Goal: Task Accomplishment & Management: Complete application form

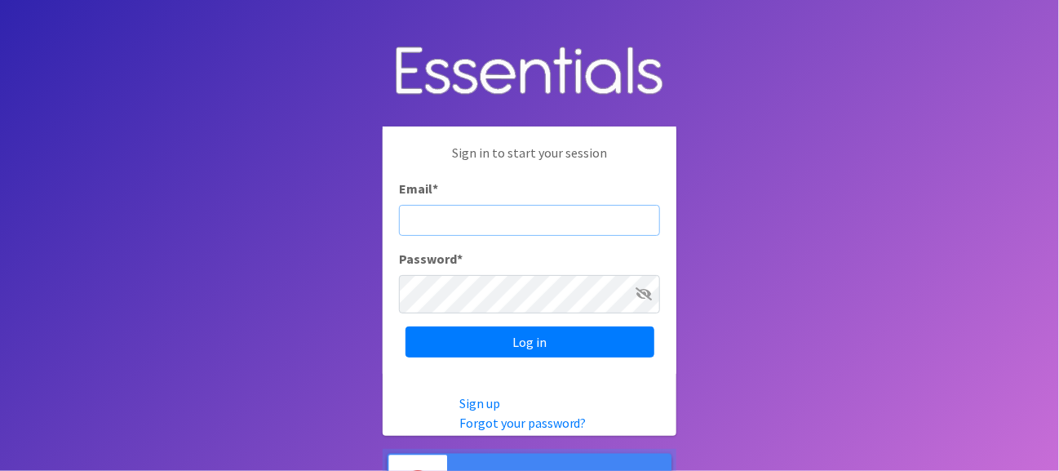
type input "HelpingHandsofChatham@gmail.com"
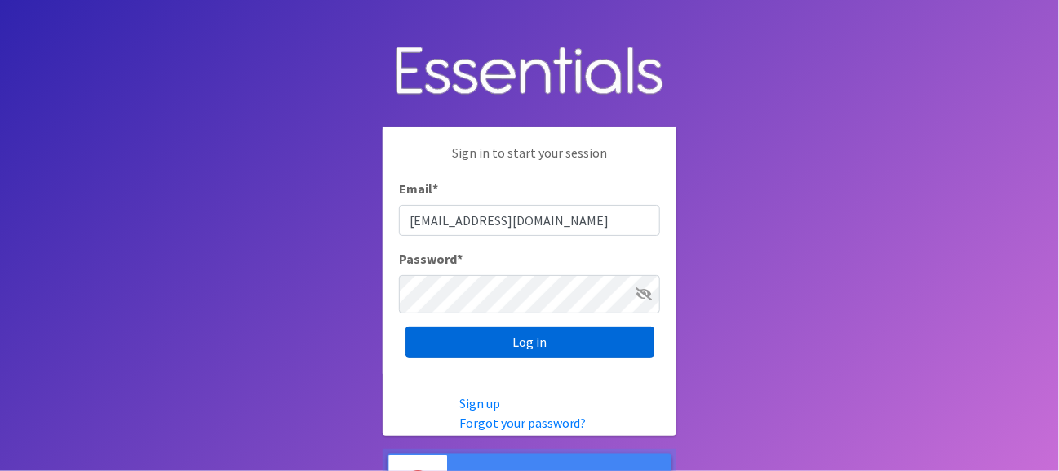
click at [526, 340] on input "Log in" at bounding box center [530, 341] width 249 height 31
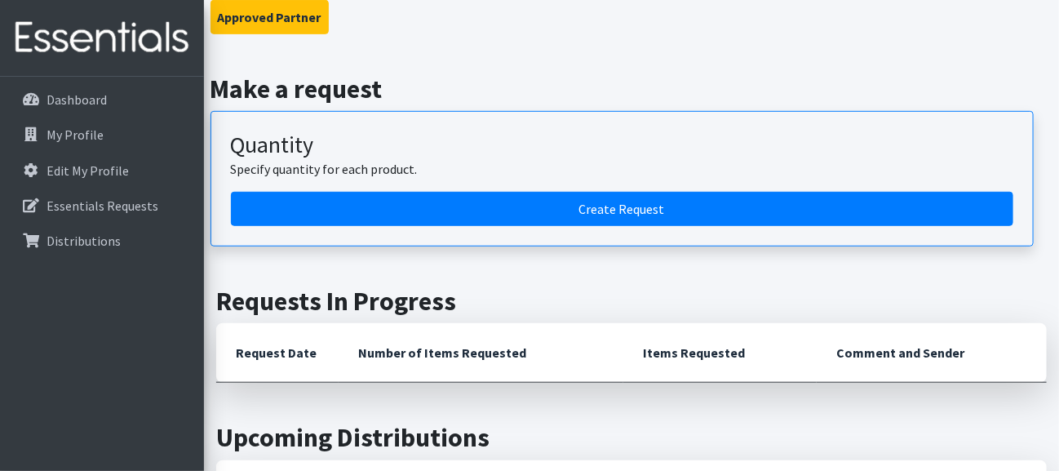
scroll to position [245, 0]
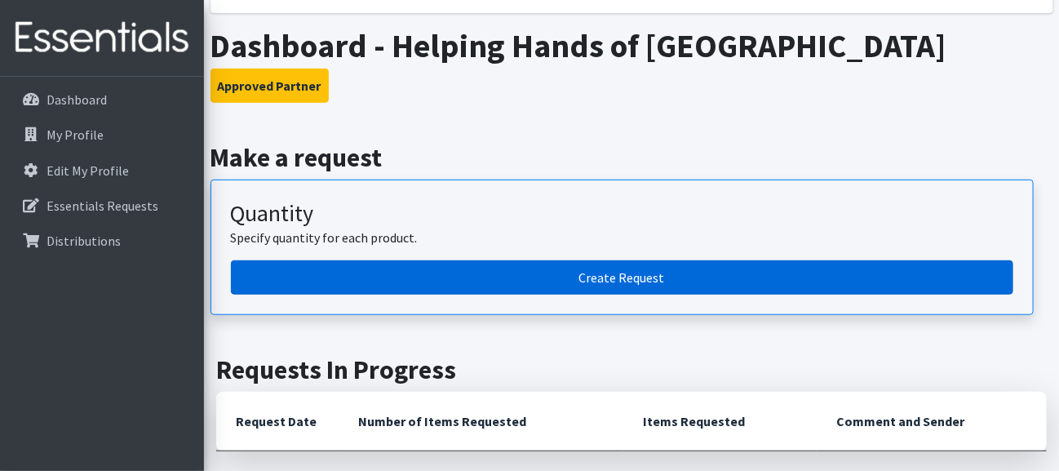
click at [628, 295] on link "Create Request" at bounding box center [622, 277] width 783 height 34
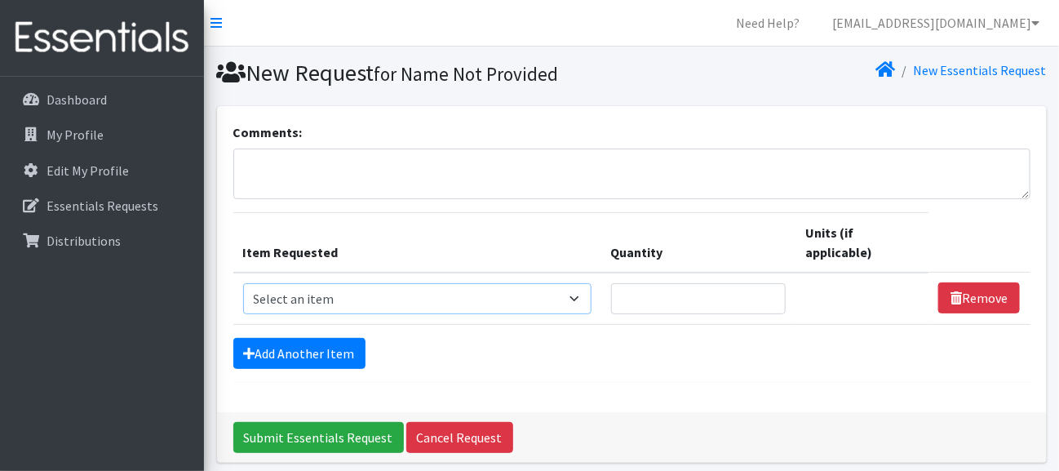
click at [419, 314] on select "Select an item # of Children this order will serve # of Individuals Living in H…" at bounding box center [417, 298] width 348 height 31
select select "13431"
click at [251, 314] on select "Select an item # of Children this order will serve # of Individuals Living in H…" at bounding box center [417, 298] width 348 height 31
click at [670, 314] on input "Quantity" at bounding box center [698, 298] width 175 height 31
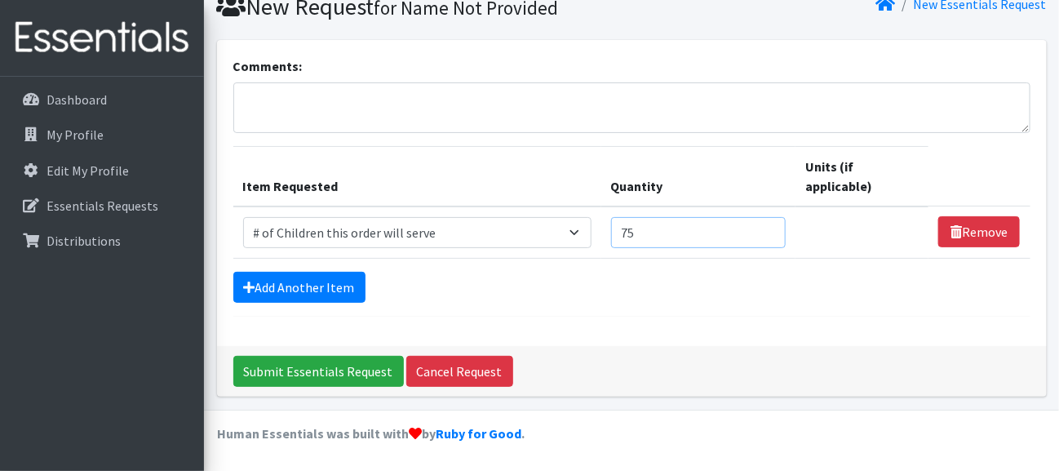
scroll to position [220, 0]
type input "75"
click at [309, 272] on link "Add Another Item" at bounding box center [299, 287] width 132 height 31
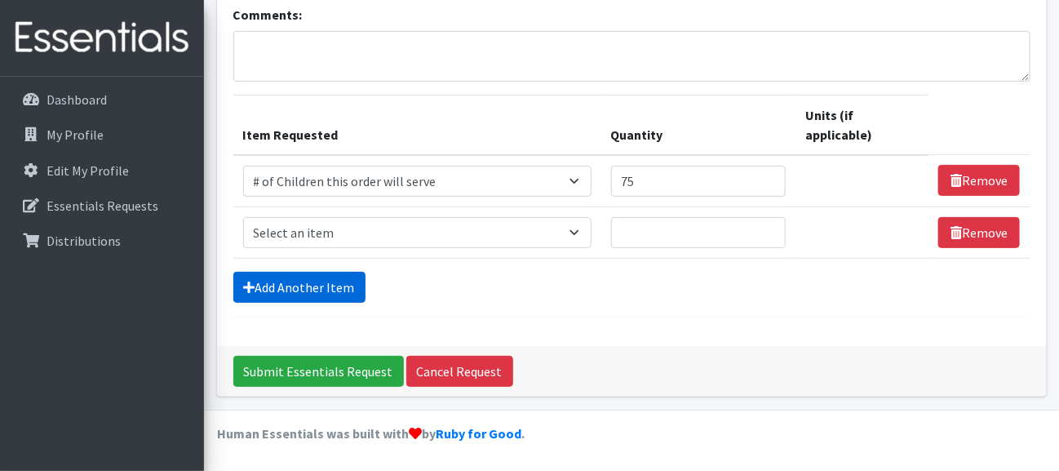
scroll to position [307, 0]
click at [368, 217] on select "Select an item # of Children this order will serve # of Individuals Living in H…" at bounding box center [417, 232] width 348 height 31
select select "14364"
click at [251, 217] on select "Select an item # of Children this order will serve # of Individuals Living in H…" at bounding box center [417, 232] width 348 height 31
click at [661, 217] on input "Quantity" at bounding box center [698, 232] width 175 height 31
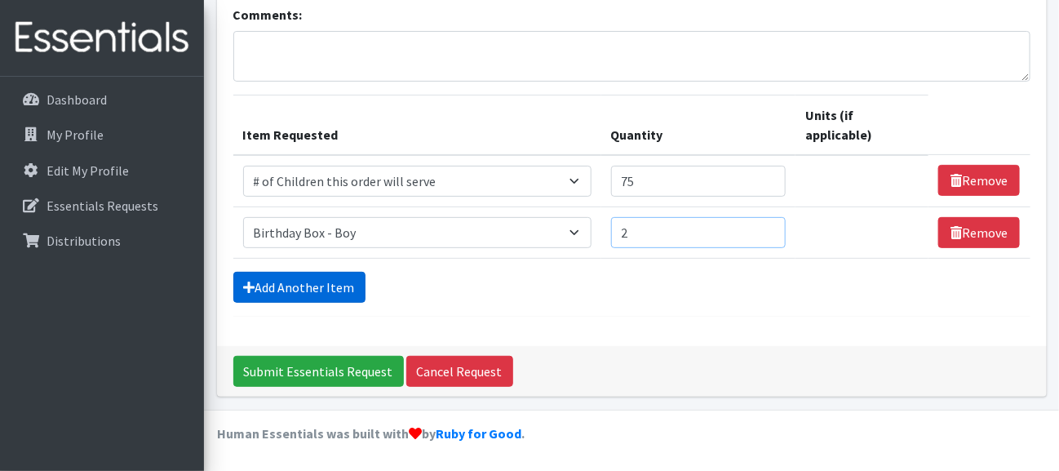
type input "2"
click at [353, 272] on link "Add Another Item" at bounding box center [299, 287] width 132 height 31
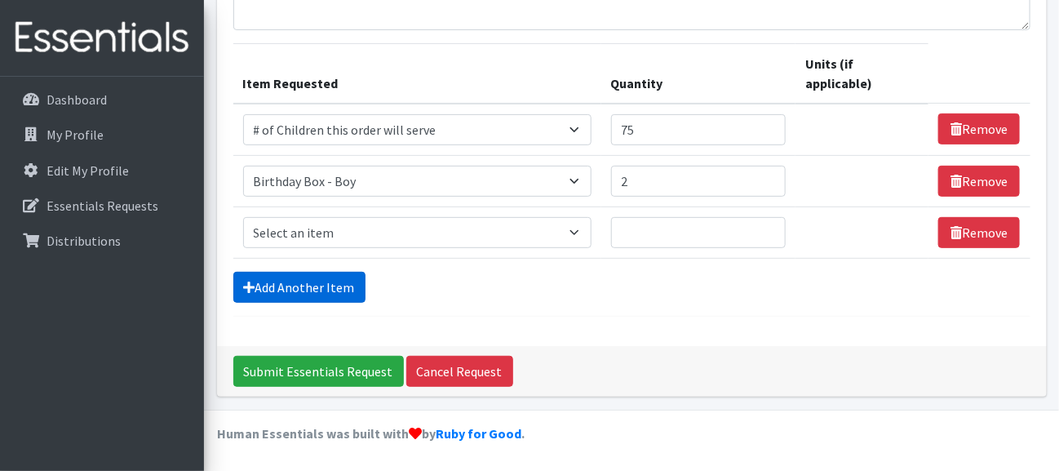
scroll to position [395, 0]
click at [412, 217] on select "Select an item # of Children this order will serve # of Individuals Living in H…" at bounding box center [417, 232] width 348 height 31
select select "14369"
click at [251, 217] on select "Select an item # of Children this order will serve # of Individuals Living in H…" at bounding box center [417, 232] width 348 height 31
click at [676, 217] on input "Quantity" at bounding box center [698, 232] width 175 height 31
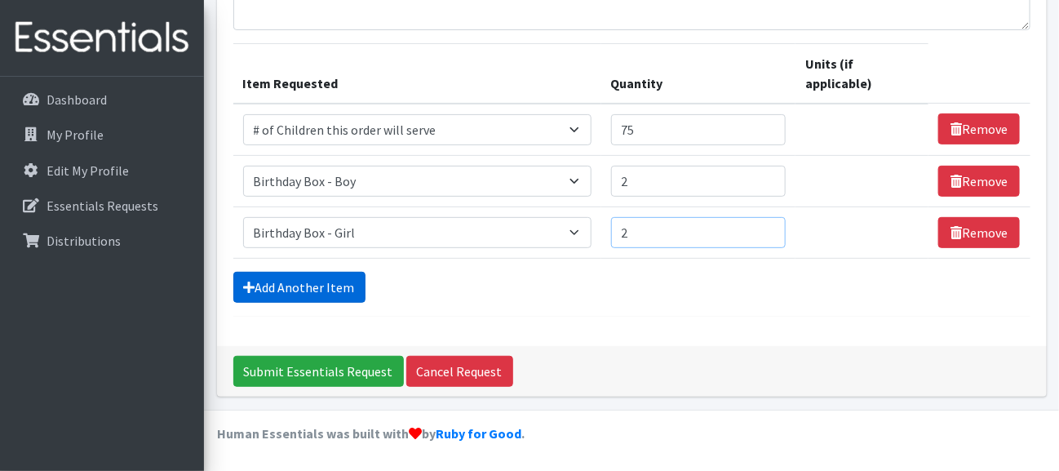
type input "2"
click at [320, 272] on link "Add Another Item" at bounding box center [299, 287] width 132 height 31
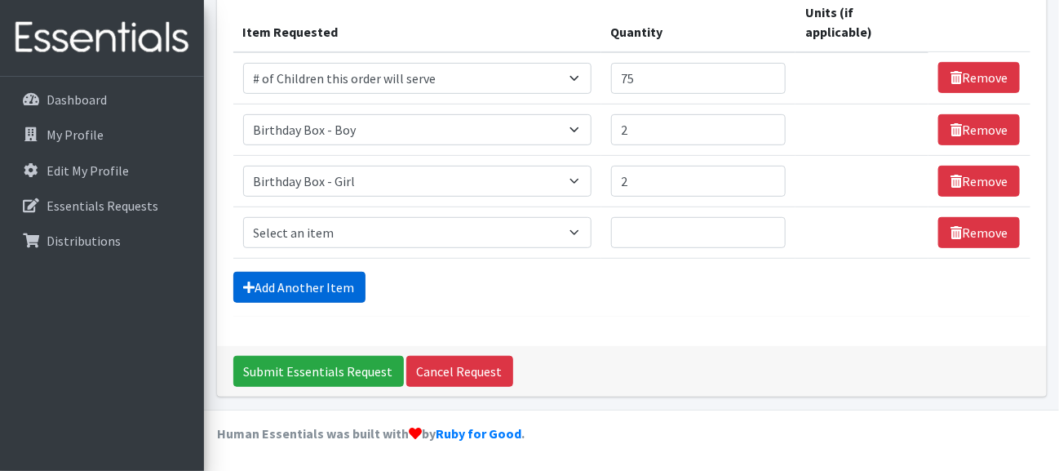
scroll to position [481, 0]
click at [429, 206] on td "Item Requested Select an item # of Children this order will serve # of Individu…" at bounding box center [417, 231] width 368 height 51
click at [429, 217] on select "Select an item # of Children this order will serve # of Individuals Living in H…" at bounding box center [417, 232] width 348 height 31
select select "1948"
click at [251, 217] on select "Select an item # of Children this order will serve # of Individuals Living in H…" at bounding box center [417, 232] width 348 height 31
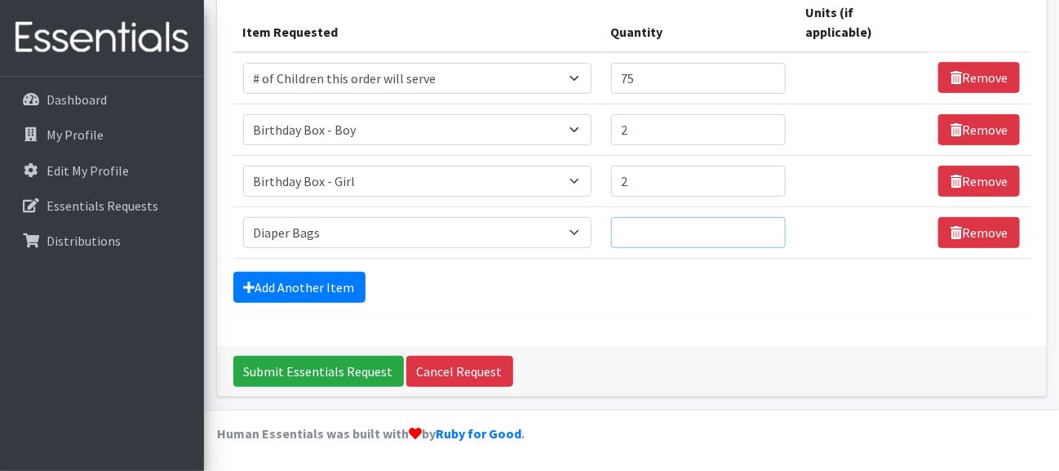
click at [663, 217] on input "Quantity" at bounding box center [698, 232] width 175 height 31
type input "2"
click at [355, 272] on link "Add Another Item" at bounding box center [299, 287] width 132 height 31
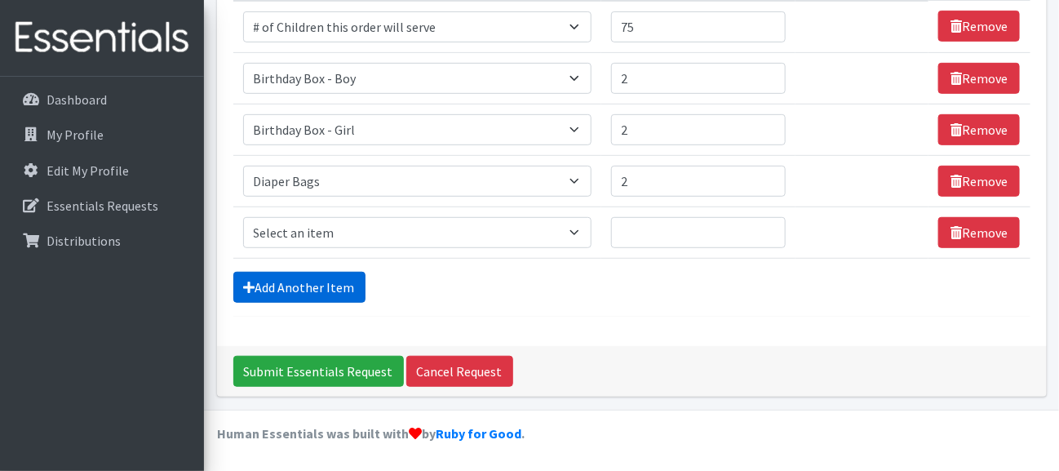
scroll to position [570, 0]
click at [374, 217] on select "Select an item # of Children this order will serve # of Individuals Living in H…" at bounding box center [417, 232] width 348 height 31
select select "15477"
click at [251, 217] on select "Select an item # of Children this order will serve # of Individuals Living in H…" at bounding box center [417, 232] width 348 height 31
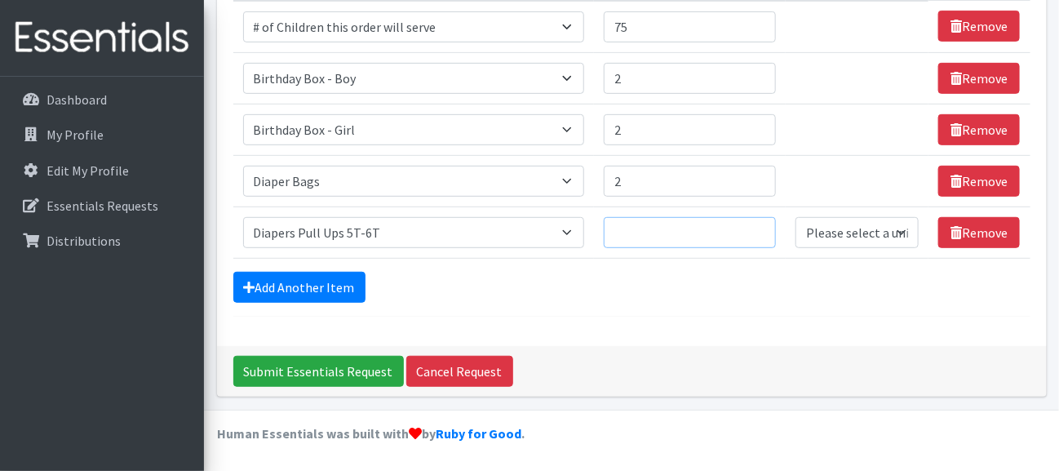
click at [632, 217] on input "Quantity" at bounding box center [690, 232] width 172 height 31
type input "1"
click at [737, 217] on input "1" at bounding box center [690, 232] width 172 height 31
click at [805, 217] on select "Please select a unit units Packs" at bounding box center [857, 232] width 123 height 31
select select
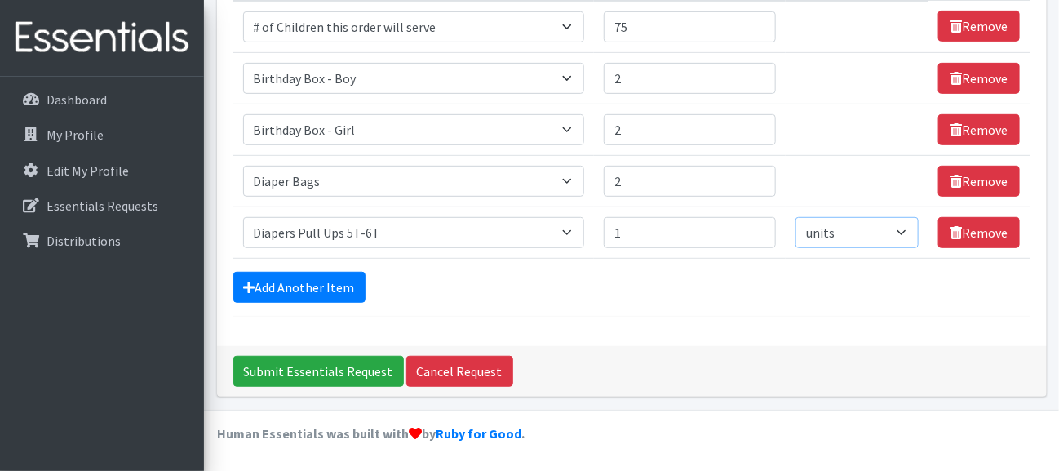
click at [796, 217] on select "Please select a unit units Packs" at bounding box center [857, 232] width 123 height 31
click at [295, 272] on link "Add Another Item" at bounding box center [299, 287] width 132 height 31
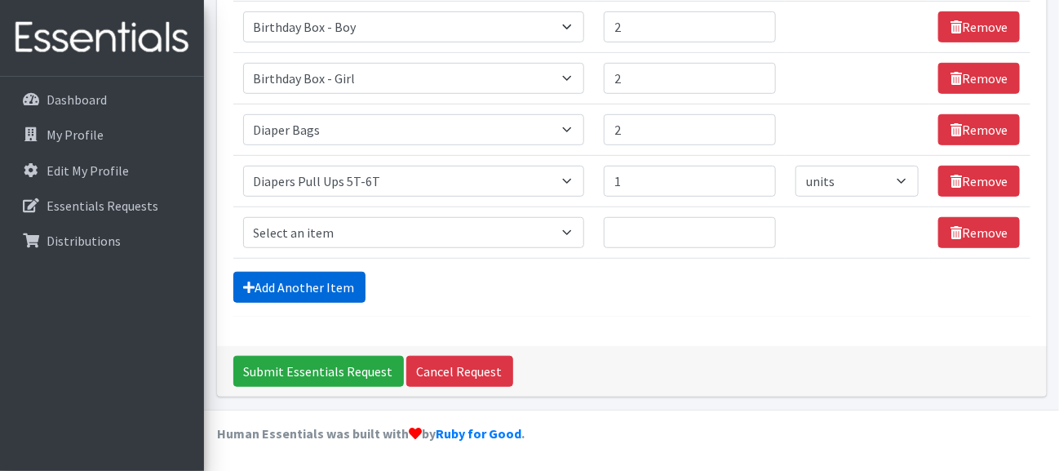
scroll to position [656, 0]
click at [336, 217] on select "Select an item # of Children this order will serve # of Individuals Living in H…" at bounding box center [414, 232] width 342 height 31
select select "1972"
click at [251, 217] on select "Select an item # of Children this order will serve # of Individuals Living in H…" at bounding box center [414, 232] width 342 height 31
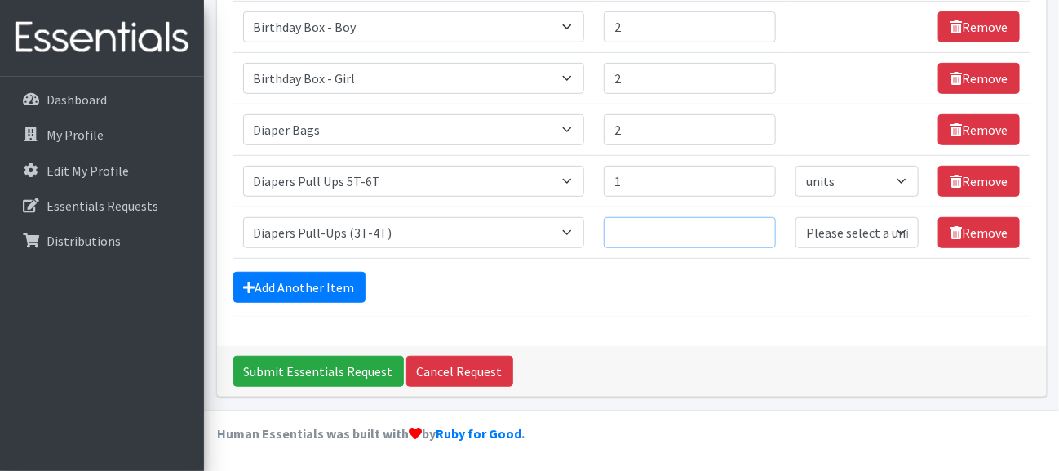
click at [670, 217] on input "Quantity" at bounding box center [690, 232] width 172 height 31
type input "1"
click at [734, 217] on input "1" at bounding box center [690, 232] width 172 height 31
click at [809, 217] on select "Please select a unit units Packs" at bounding box center [857, 232] width 123 height 31
select select
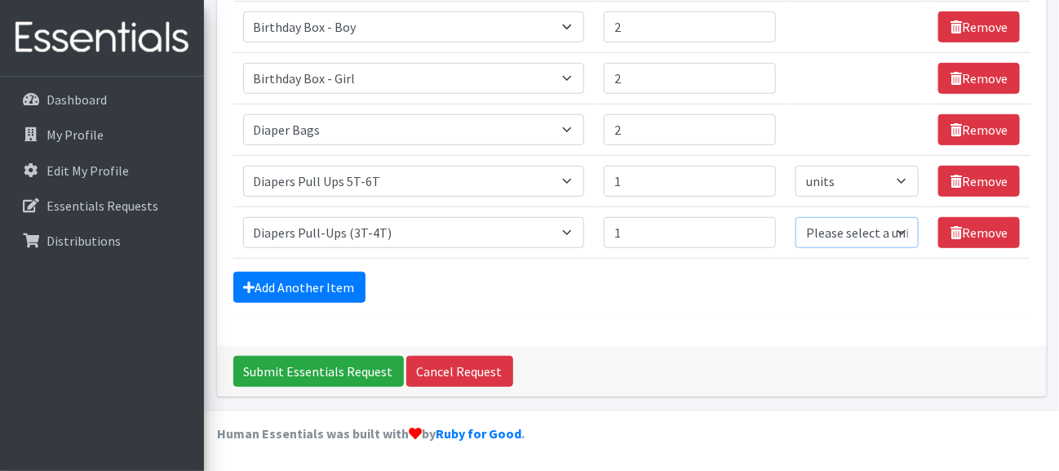
click at [796, 217] on select "Please select a unit units Packs" at bounding box center [857, 232] width 123 height 31
click at [305, 272] on link "Add Another Item" at bounding box center [299, 287] width 132 height 31
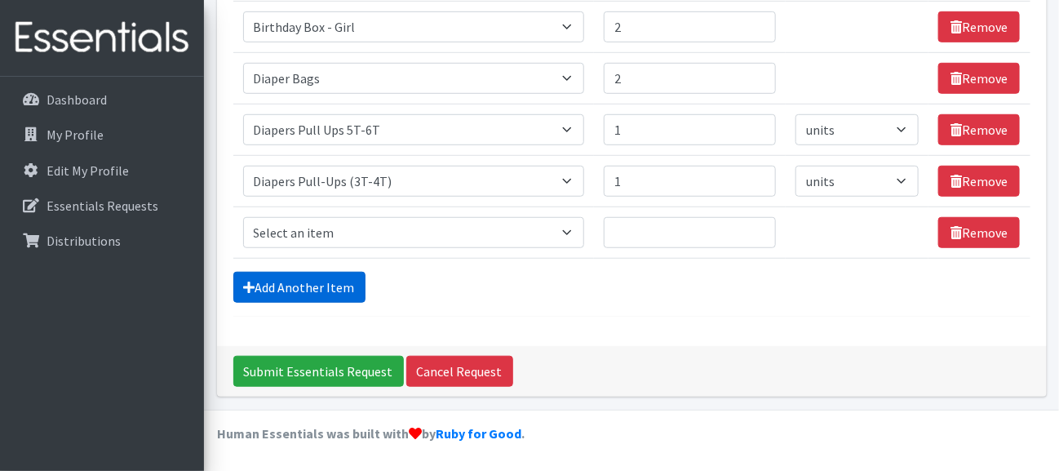
scroll to position [744, 0]
click at [413, 217] on select "Select an item # of Children this order will serve # of Individuals Living in H…" at bounding box center [414, 232] width 342 height 31
select select "1964"
click at [251, 217] on select "Select an item # of Children this order will serve # of Individuals Living in H…" at bounding box center [414, 232] width 342 height 31
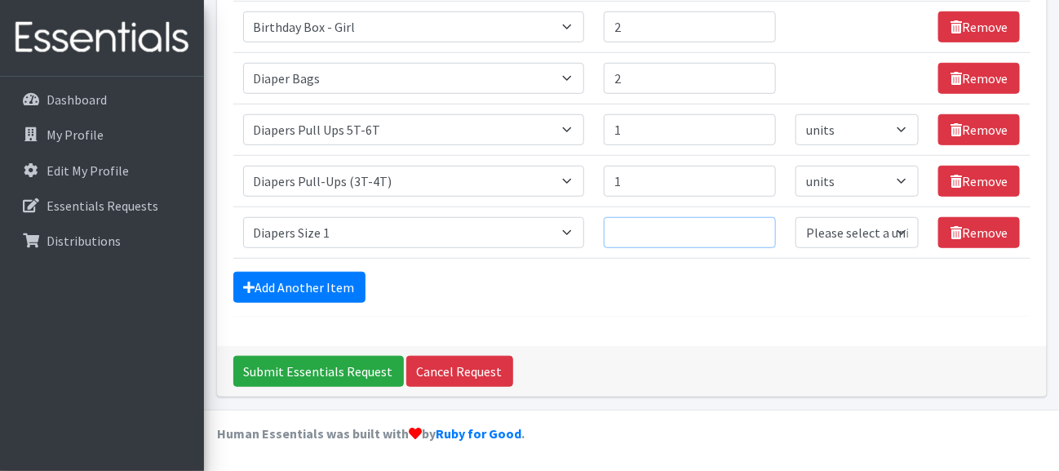
click at [670, 217] on input "Quantity" at bounding box center [690, 232] width 172 height 31
type input "1"
click at [827, 217] on select "Please select a unit units Packs" at bounding box center [857, 232] width 123 height 31
select select
click at [796, 217] on select "Please select a unit units Packs" at bounding box center [857, 232] width 123 height 31
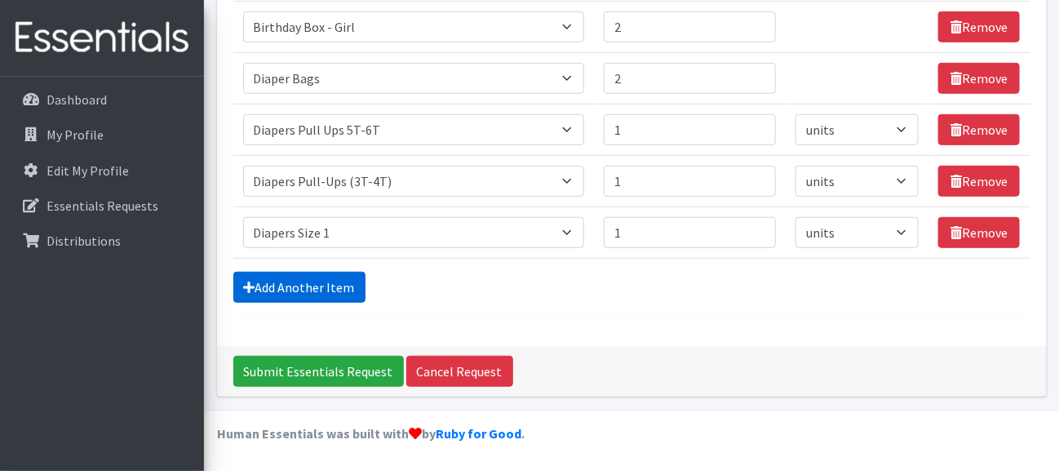
click at [344, 272] on link "Add Another Item" at bounding box center [299, 287] width 132 height 31
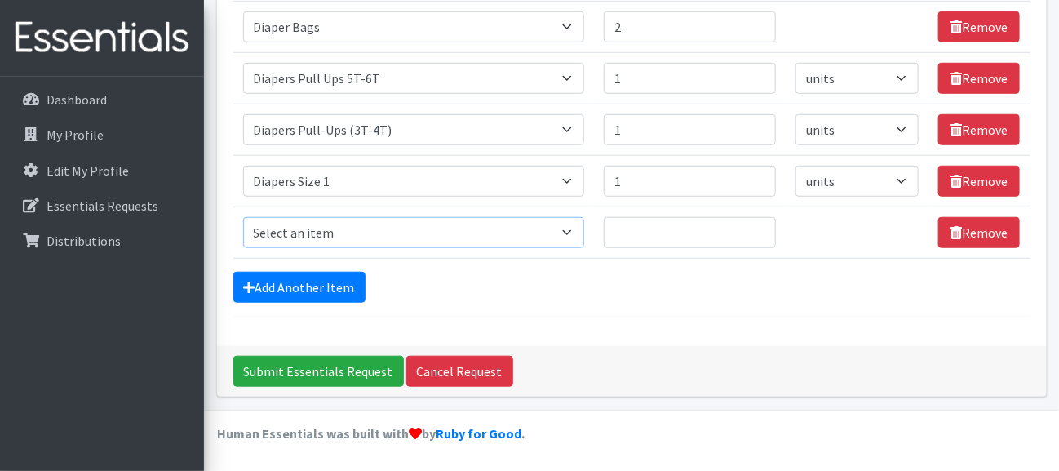
click at [368, 217] on select "Select an item # of Children this order will serve # of Individuals Living in H…" at bounding box center [414, 232] width 342 height 31
select select "1965"
click at [251, 217] on select "Select an item # of Children this order will serve # of Individuals Living in H…" at bounding box center [414, 232] width 342 height 31
click at [662, 217] on input "Quantity" at bounding box center [690, 232] width 172 height 31
type input "1"
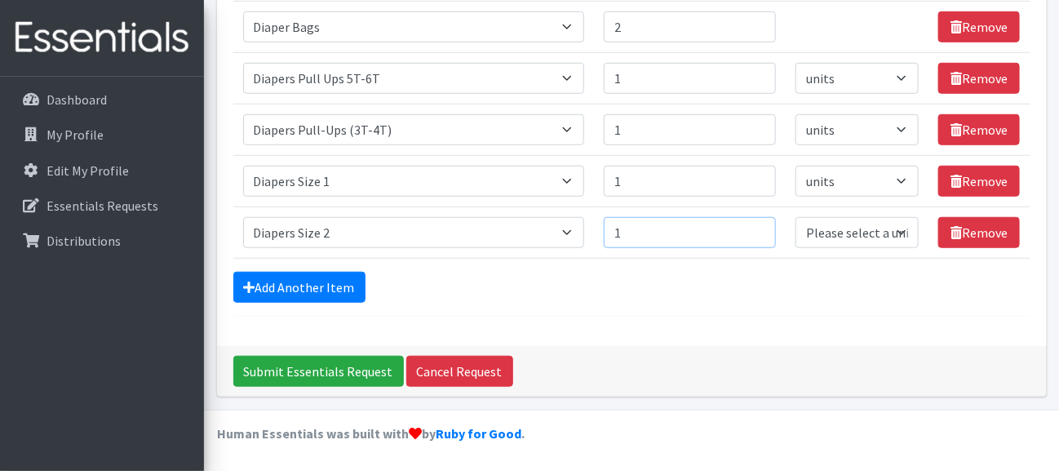
click at [734, 217] on input "1" at bounding box center [690, 232] width 172 height 31
click at [822, 217] on select "Please select a unit units Packs" at bounding box center [857, 232] width 123 height 31
select select
click at [796, 217] on select "Please select a unit units Packs" at bounding box center [857, 232] width 123 height 31
click at [296, 272] on link "Add Another Item" at bounding box center [299, 287] width 132 height 31
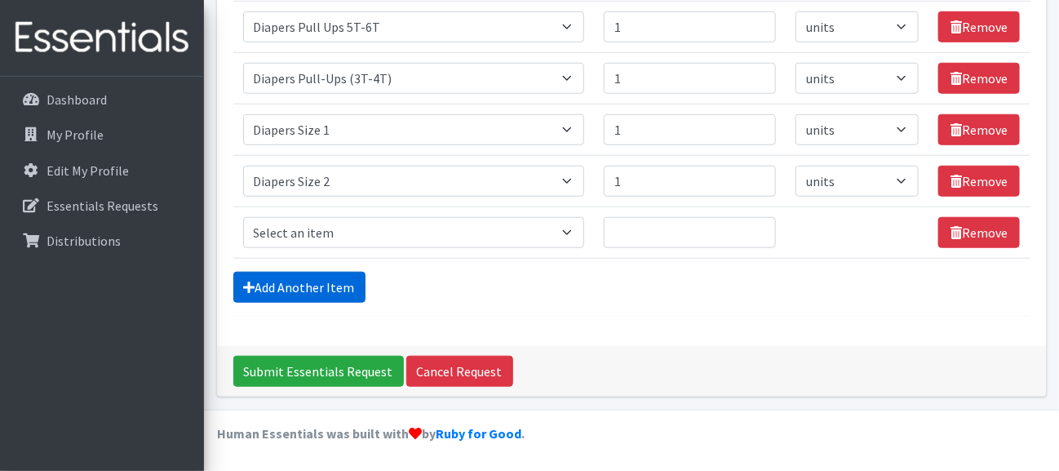
scroll to position [919, 0]
click at [392, 217] on select "Select an item # of Children this order will serve # of Individuals Living in H…" at bounding box center [414, 232] width 342 height 31
select select "1966"
click at [251, 217] on select "Select an item # of Children this order will serve # of Individuals Living in H…" at bounding box center [414, 232] width 342 height 31
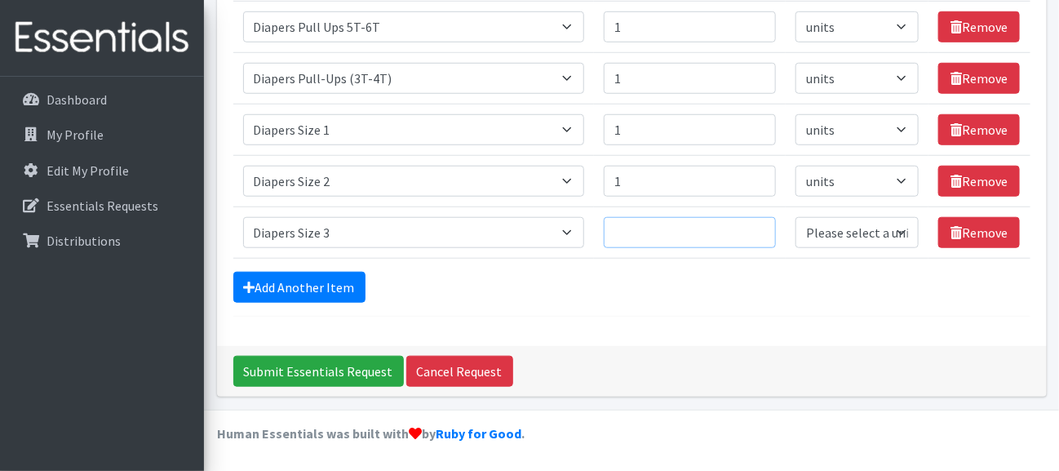
click at [635, 217] on input "Quantity" at bounding box center [690, 232] width 172 height 31
type input "1"
click at [735, 217] on input "1" at bounding box center [690, 232] width 172 height 31
click at [814, 217] on select "Please select a unit units Packs" at bounding box center [857, 232] width 123 height 31
select select
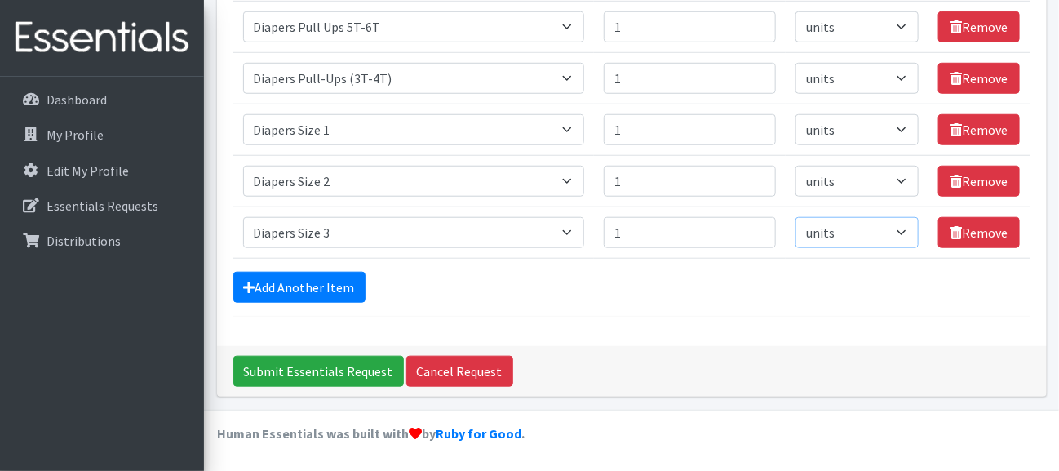
click at [796, 217] on select "Please select a unit units Packs" at bounding box center [857, 232] width 123 height 31
click at [299, 272] on link "Add Another Item" at bounding box center [299, 287] width 132 height 31
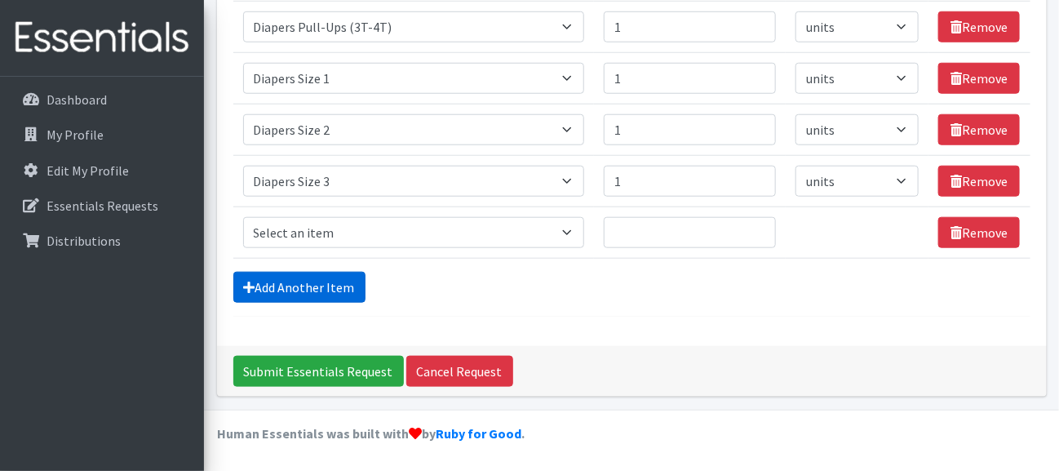
scroll to position [1006, 0]
click at [347, 217] on select "Select an item # of Children this order will serve # of Individuals Living in H…" at bounding box center [414, 232] width 342 height 31
select select "1967"
click at [251, 217] on select "Select an item # of Children this order will serve # of Individuals Living in H…" at bounding box center [414, 232] width 342 height 31
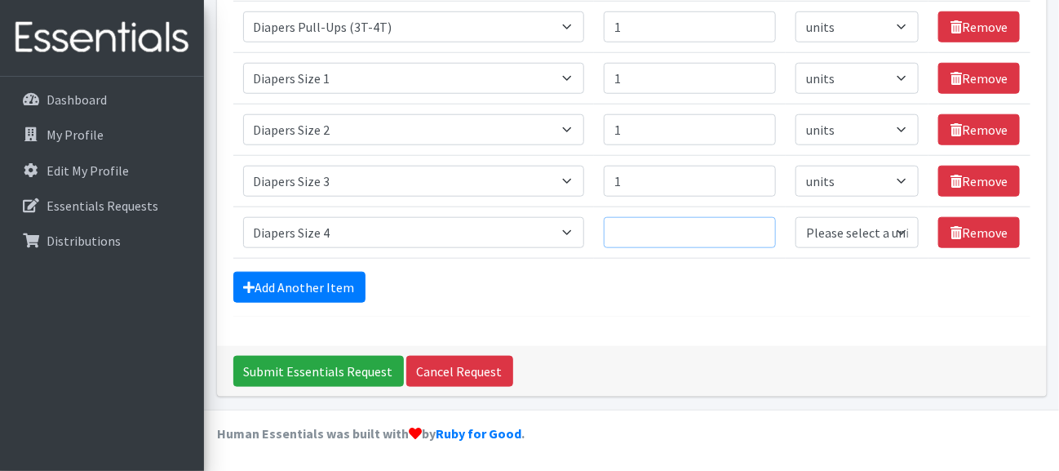
click at [621, 217] on input "Quantity" at bounding box center [690, 232] width 172 height 31
click at [735, 217] on input "1" at bounding box center [690, 232] width 172 height 31
type input "2"
click at [735, 217] on input "2" at bounding box center [690, 232] width 172 height 31
click at [822, 217] on select "Please select a unit units Packs" at bounding box center [857, 232] width 123 height 31
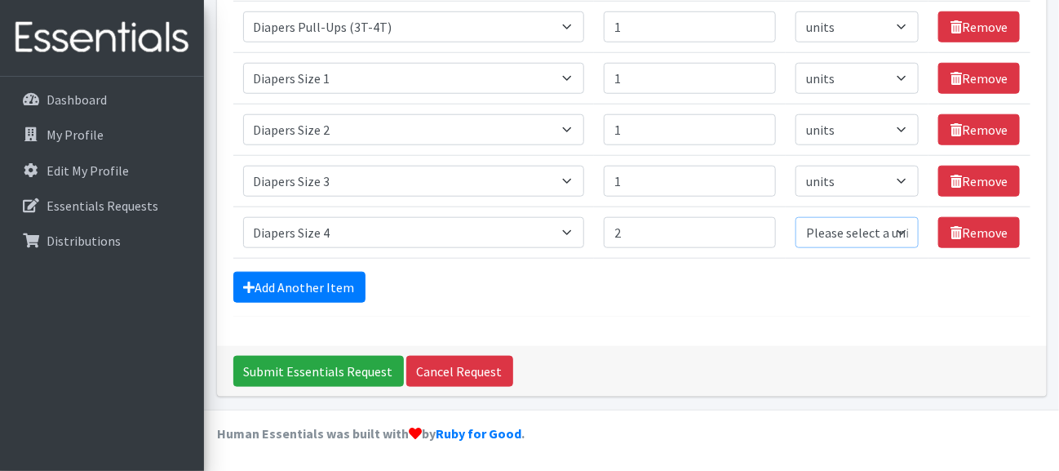
select select
click at [796, 217] on select "Please select a unit units Packs" at bounding box center [857, 232] width 123 height 31
click at [363, 272] on link "Add Another Item" at bounding box center [299, 287] width 132 height 31
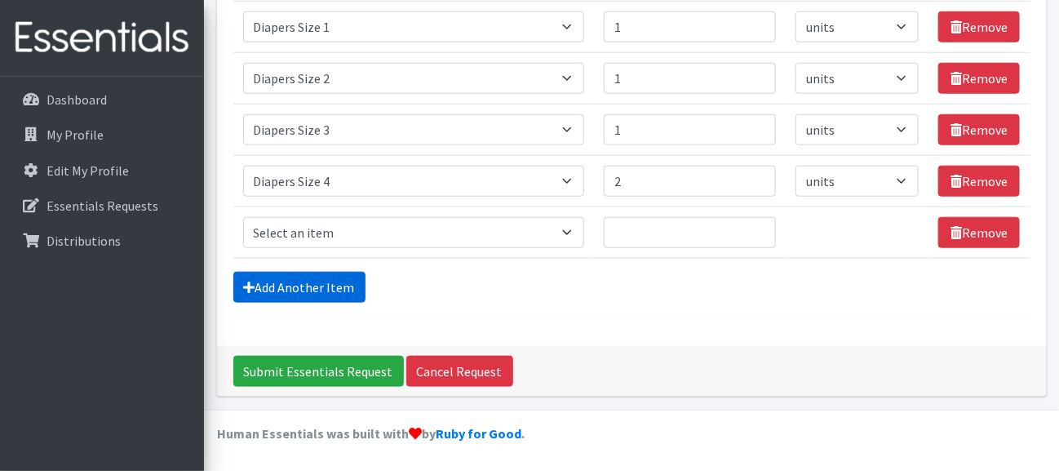
scroll to position [1093, 0]
click at [384, 217] on select "Select an item # of Children this order will serve # of Individuals Living in H…" at bounding box center [414, 232] width 342 height 31
select select "1968"
click at [251, 217] on select "Select an item # of Children this order will serve # of Individuals Living in H…" at bounding box center [414, 232] width 342 height 31
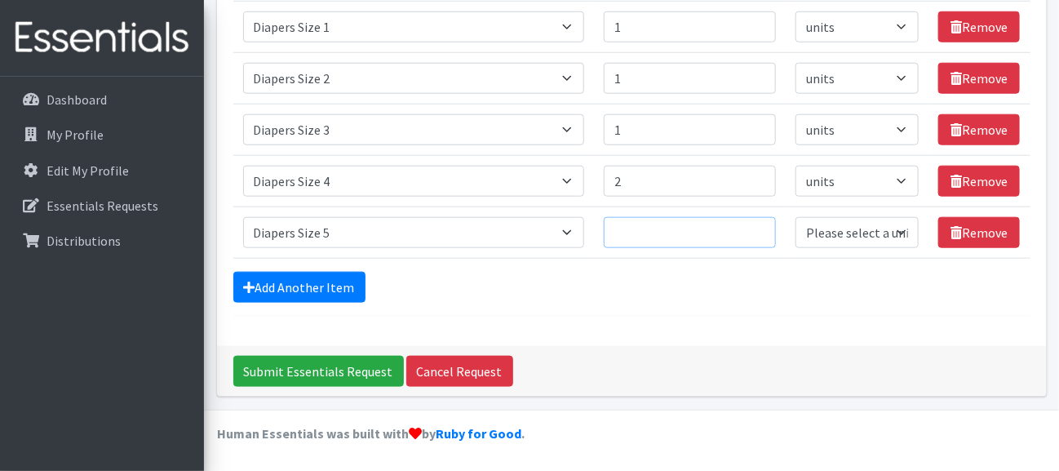
click at [621, 217] on input "Quantity" at bounding box center [690, 232] width 172 height 31
click at [729, 217] on input "1" at bounding box center [690, 232] width 172 height 31
type input "2"
click at [729, 217] on input "2" at bounding box center [690, 232] width 172 height 31
click at [809, 217] on select "Please select a unit units Packs" at bounding box center [857, 232] width 123 height 31
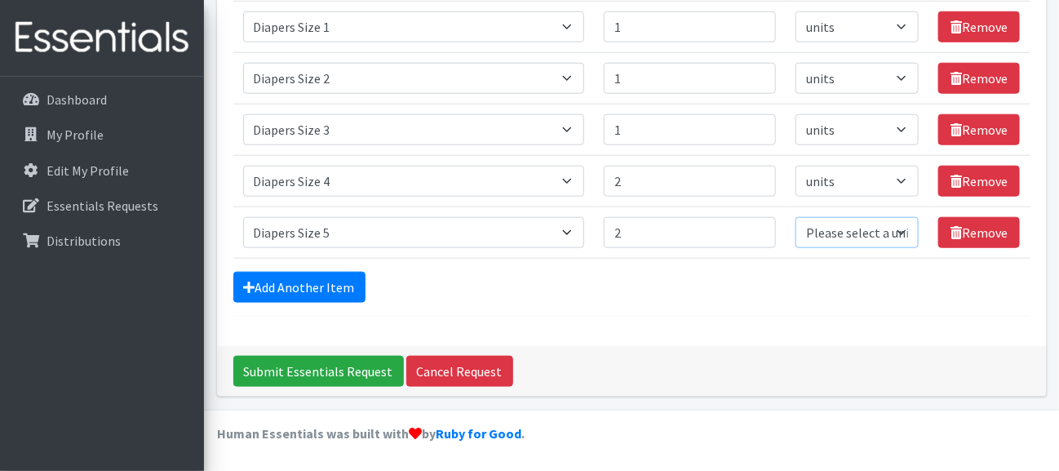
select select
click at [796, 217] on select "Please select a unit units Packs" at bounding box center [857, 232] width 123 height 31
click at [339, 272] on link "Add Another Item" at bounding box center [299, 287] width 132 height 31
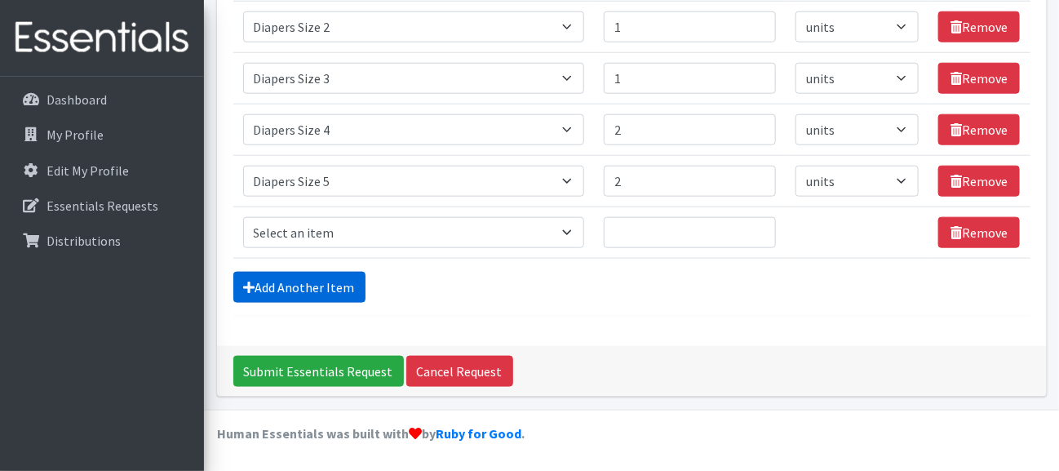
scroll to position [1181, 0]
click at [362, 217] on select "Select an item # of Children this order will serve # of Individuals Living in H…" at bounding box center [414, 232] width 342 height 31
select select "1969"
click at [251, 217] on select "Select an item # of Children this order will serve # of Individuals Living in H…" at bounding box center [414, 232] width 342 height 31
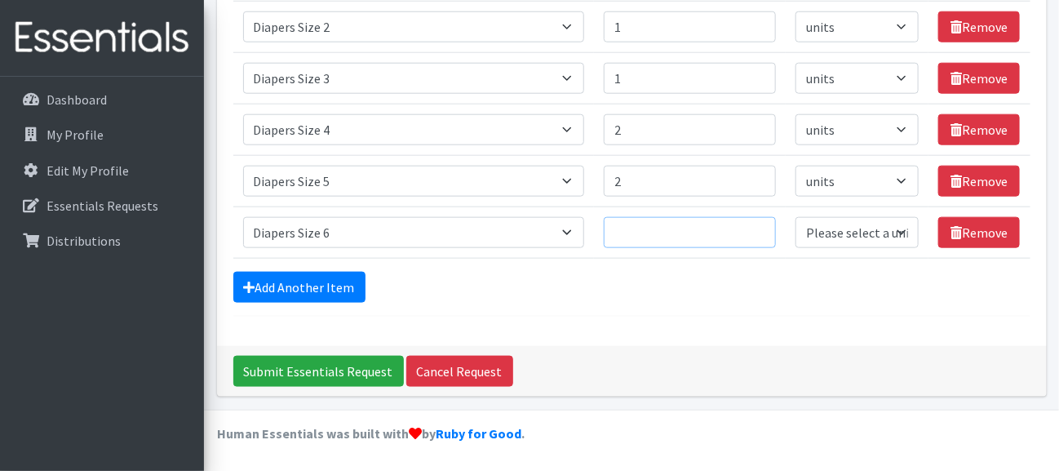
click at [653, 217] on input "Quantity" at bounding box center [690, 232] width 172 height 31
click at [730, 217] on input "1" at bounding box center [690, 232] width 172 height 31
type input "2"
click at [730, 217] on input "2" at bounding box center [690, 232] width 172 height 31
click at [811, 217] on select "Please select a unit units Packs" at bounding box center [857, 232] width 123 height 31
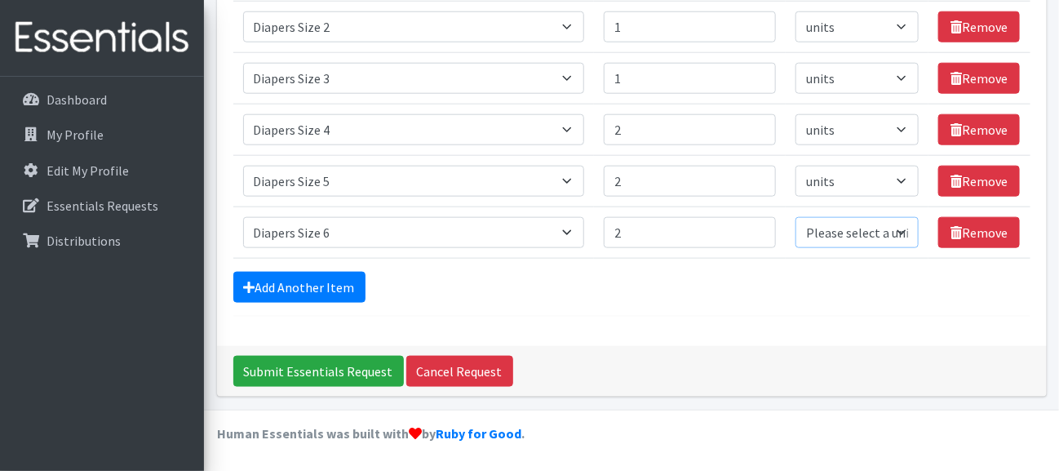
select select
click at [796, 217] on select "Please select a unit units Packs" at bounding box center [857, 232] width 123 height 31
click at [303, 273] on link "Add Another Item" at bounding box center [299, 287] width 132 height 31
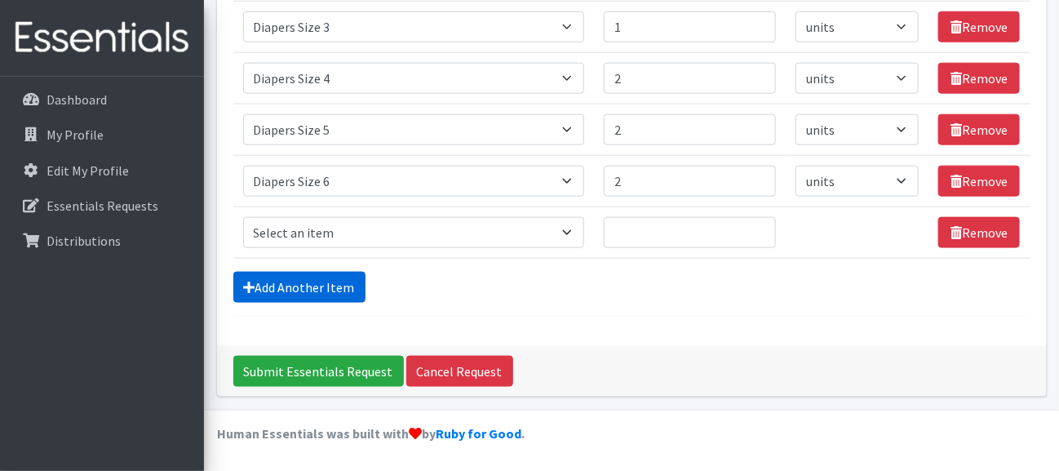
scroll to position [1268, 0]
click at [336, 217] on select "Select an item # of Children this order will serve # of Individuals Living in H…" at bounding box center [414, 232] width 342 height 31
select select "1970"
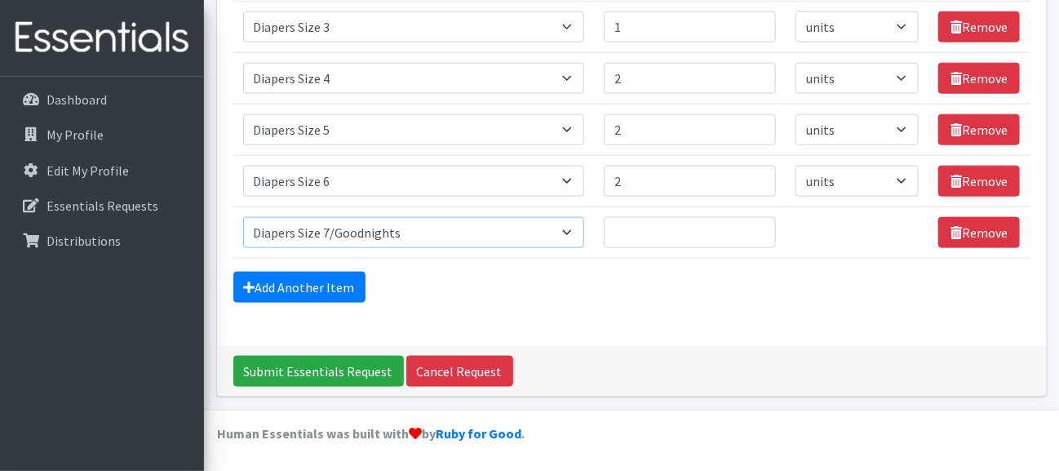
click at [251, 217] on select "Select an item # of Children this order will serve # of Individuals Living in H…" at bounding box center [414, 232] width 342 height 31
click at [653, 217] on input "Quantity" at bounding box center [690, 232] width 172 height 31
click at [732, 217] on input "1" at bounding box center [690, 232] width 172 height 31
type input "2"
click at [732, 217] on input "2" at bounding box center [690, 232] width 172 height 31
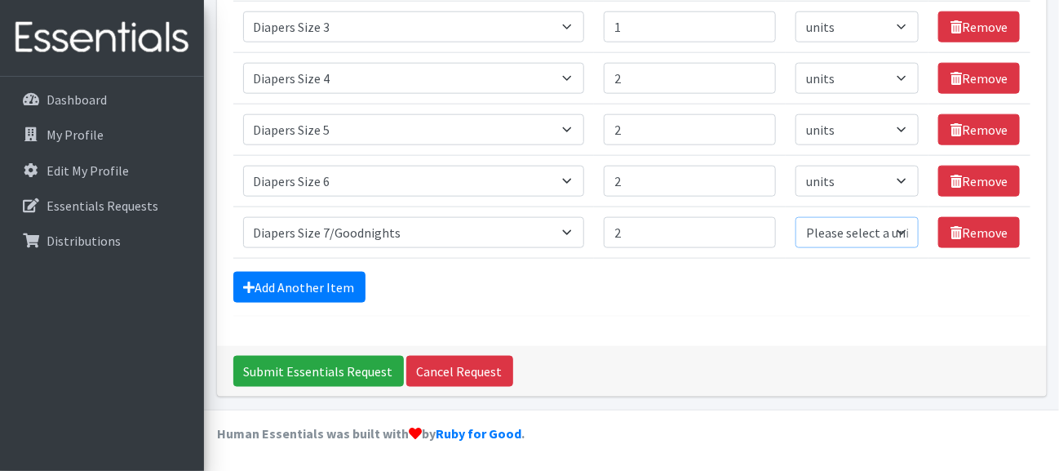
click at [818, 217] on select "Please select a unit units Packs" at bounding box center [857, 232] width 123 height 31
select select
click at [796, 217] on select "Please select a unit units Packs" at bounding box center [857, 232] width 123 height 31
click at [277, 272] on link "Add Another Item" at bounding box center [299, 287] width 132 height 31
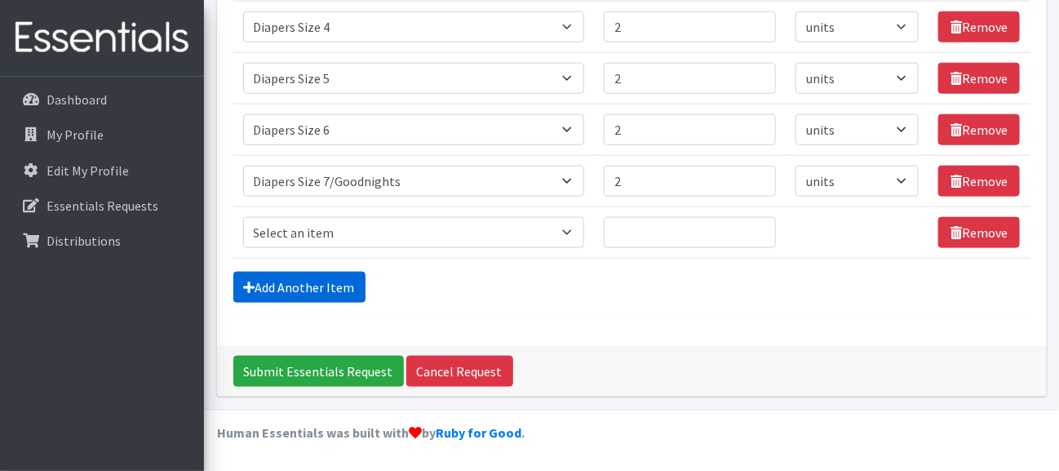
scroll to position [1355, 0]
click at [378, 217] on select "Select an item # of Children this order will serve # of Individuals Living in H…" at bounding box center [414, 232] width 342 height 31
select select "1963"
click at [251, 217] on select "Select an item # of Children this order will serve # of Individuals Living in H…" at bounding box center [414, 232] width 342 height 31
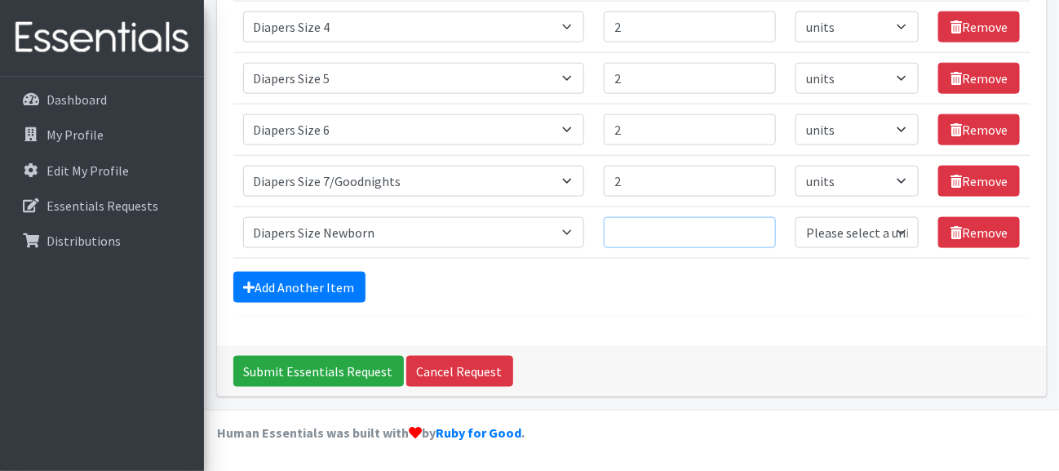
click at [641, 217] on input "Quantity" at bounding box center [690, 232] width 172 height 31
click at [732, 217] on input "11" at bounding box center [690, 232] width 172 height 31
type input "10"
click at [731, 217] on input "10" at bounding box center [690, 232] width 172 height 31
click at [796, 217] on select "Please select a unit units Packs" at bounding box center [857, 232] width 123 height 31
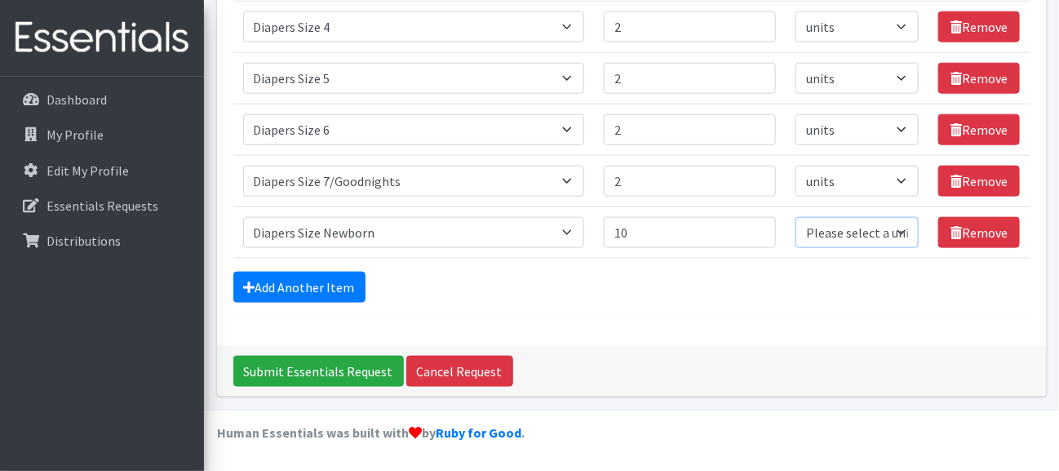
select select "Pack"
click at [796, 217] on select "Please select a unit units Packs" at bounding box center [857, 232] width 123 height 31
click at [334, 272] on link "Add Another Item" at bounding box center [299, 287] width 132 height 31
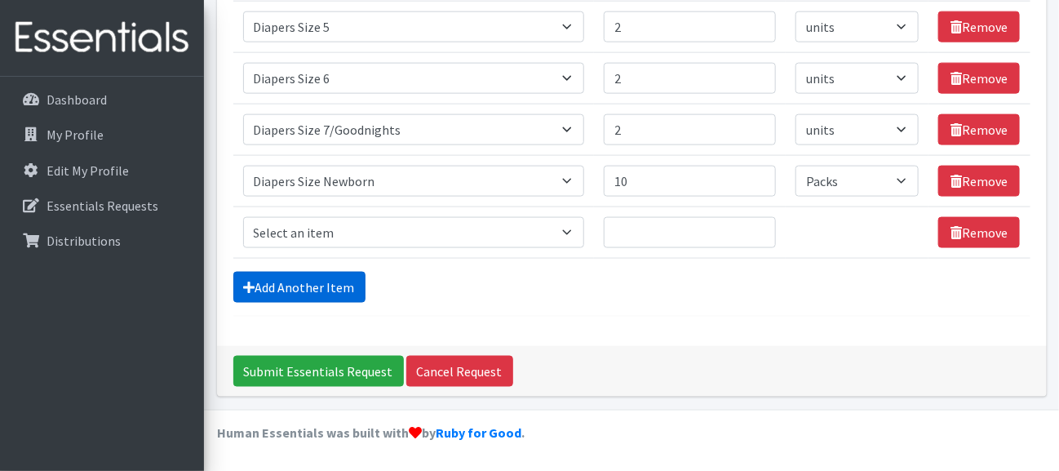
click at [334, 272] on link "Add Another Item" at bounding box center [299, 287] width 132 height 31
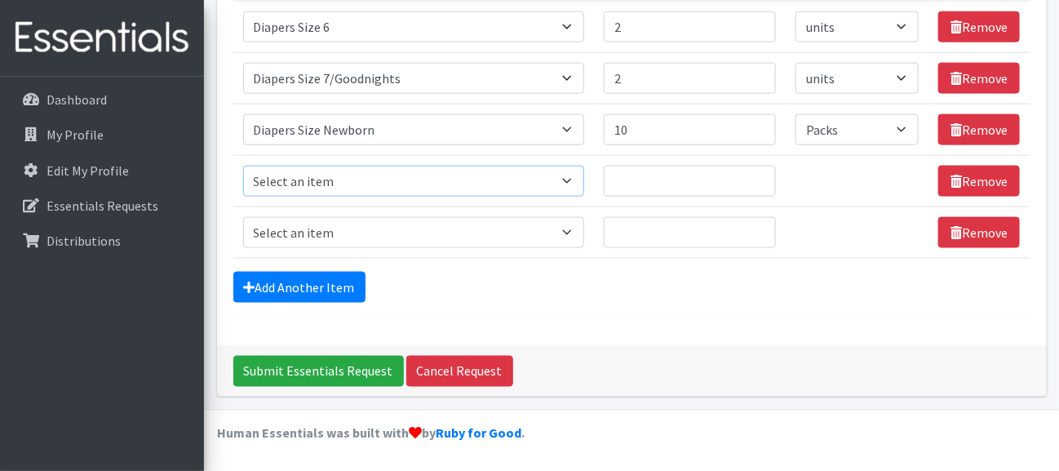
click at [336, 197] on select "Select an item # of Children this order will serve # of Individuals Living in H…" at bounding box center [414, 181] width 342 height 31
select select "5659"
click at [251, 197] on select "Select an item # of Children this order will serve # of Individuals Living in H…" at bounding box center [414, 181] width 342 height 31
click at [628, 197] on input "Quantity" at bounding box center [690, 181] width 172 height 31
click at [735, 197] on input "1" at bounding box center [690, 181] width 172 height 31
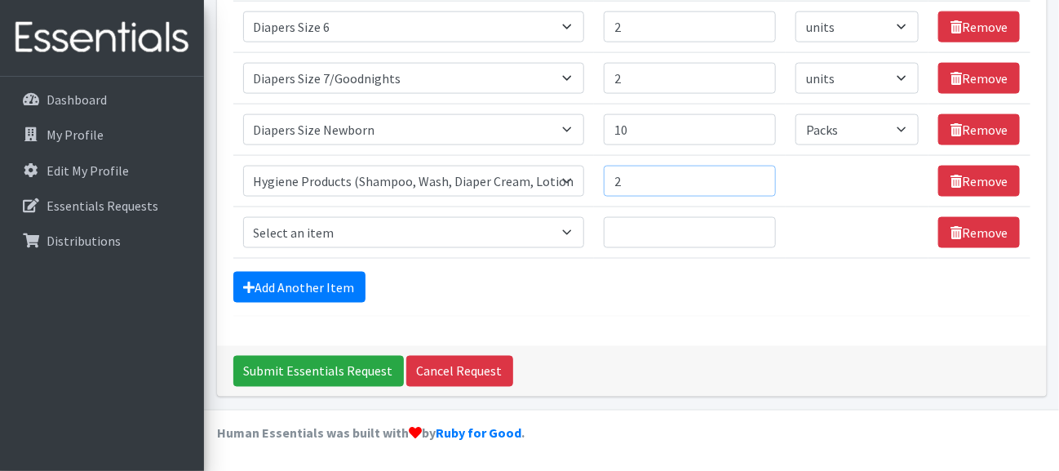
click at [735, 197] on input "2" at bounding box center [690, 181] width 172 height 31
click at [735, 197] on input "3" at bounding box center [690, 181] width 172 height 31
click at [735, 197] on input "4" at bounding box center [690, 181] width 172 height 31
click at [735, 197] on input "5" at bounding box center [690, 181] width 172 height 31
click at [735, 197] on input "6" at bounding box center [690, 181] width 172 height 31
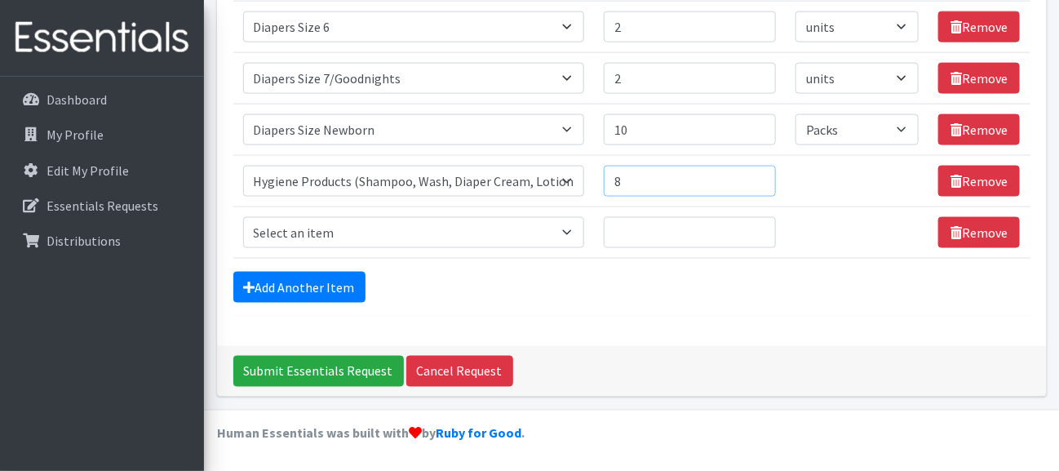
click at [735, 197] on input "8" at bounding box center [690, 181] width 172 height 31
click at [735, 197] on input "9" at bounding box center [690, 181] width 172 height 31
click at [735, 197] on input "10" at bounding box center [690, 181] width 172 height 31
click at [735, 197] on input "11" at bounding box center [690, 181] width 172 height 31
click at [735, 197] on input "12" at bounding box center [690, 181] width 172 height 31
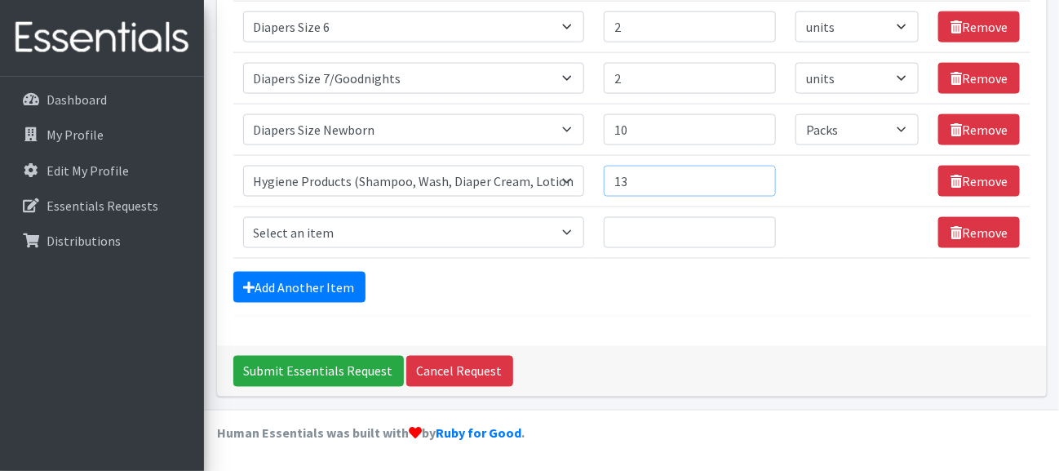
click at [735, 197] on input "13" at bounding box center [690, 181] width 172 height 31
click at [735, 197] on input "14" at bounding box center [690, 181] width 172 height 31
click at [735, 197] on input "15" at bounding box center [690, 181] width 172 height 31
click at [735, 197] on input "16" at bounding box center [690, 181] width 172 height 31
click at [735, 197] on input "17" at bounding box center [690, 181] width 172 height 31
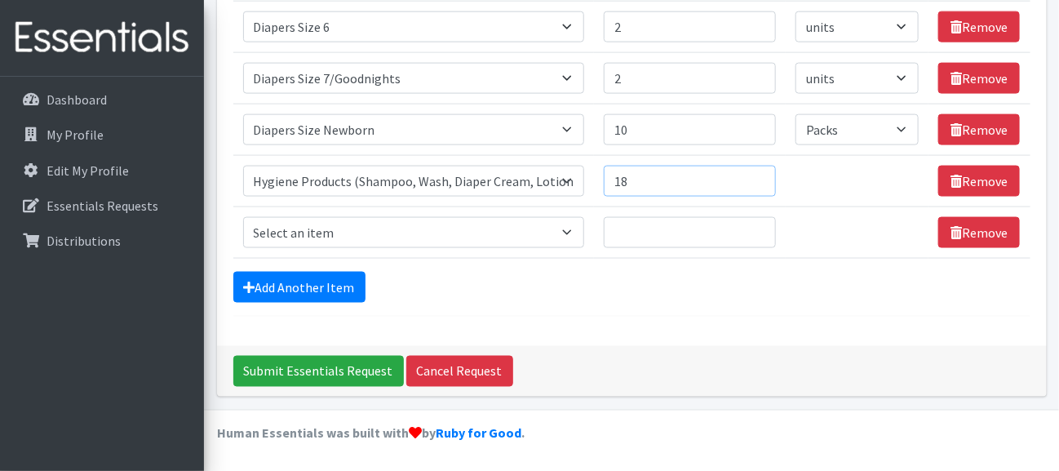
click at [735, 197] on input "18" at bounding box center [690, 181] width 172 height 31
click at [735, 197] on input "19" at bounding box center [690, 181] width 172 height 31
type input "20"
click at [735, 197] on input "20" at bounding box center [690, 181] width 172 height 31
click at [353, 248] on select "Select an item # of Children this order will serve # of Individuals Living in H…" at bounding box center [414, 232] width 342 height 31
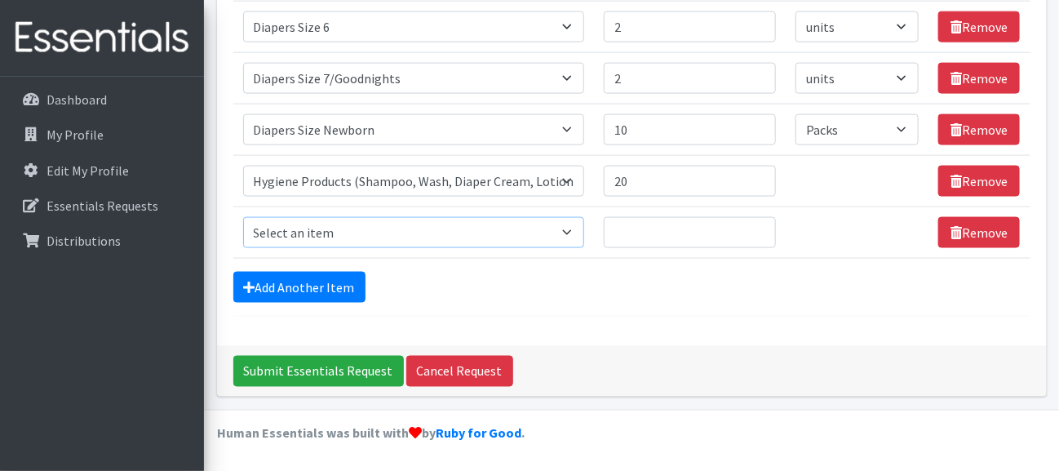
select select "5774"
click at [251, 248] on select "Select an item # of Children this order will serve # of Individuals Living in H…" at bounding box center [414, 232] width 342 height 31
click at [656, 248] on input "Quantity" at bounding box center [690, 232] width 172 height 31
type input "20"
click at [299, 303] on link "Add Another Item" at bounding box center [299, 287] width 132 height 31
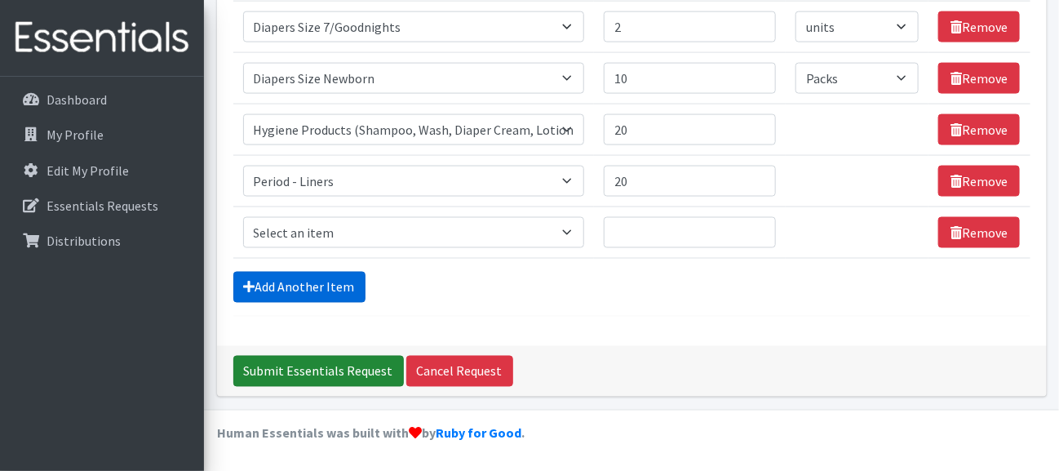
scroll to position [1617, 0]
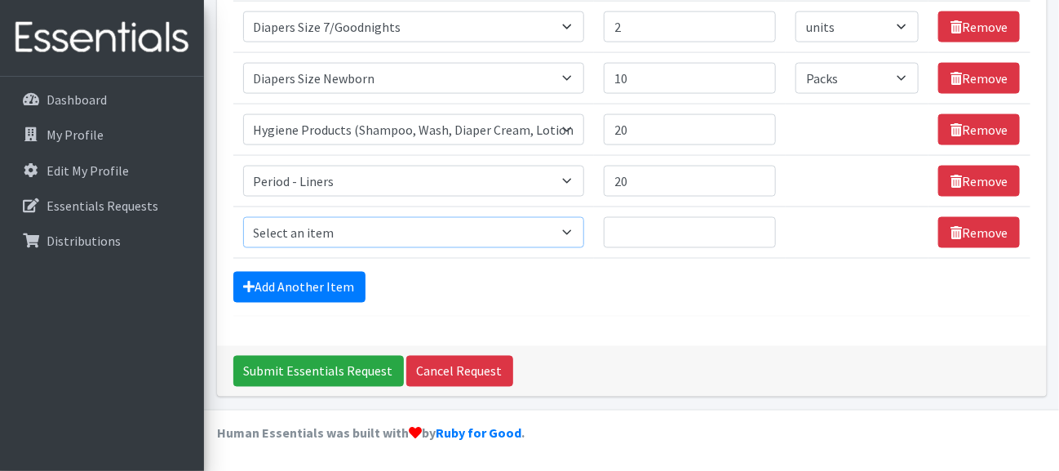
click at [392, 217] on select "Select an item # of Children this order will serve # of Individuals Living in H…" at bounding box center [414, 232] width 342 height 31
select select "5772"
click at [251, 217] on select "Select an item # of Children this order will serve # of Individuals Living in H…" at bounding box center [414, 232] width 342 height 31
click at [644, 217] on input "Quantity" at bounding box center [690, 232] width 172 height 31
type input "20"
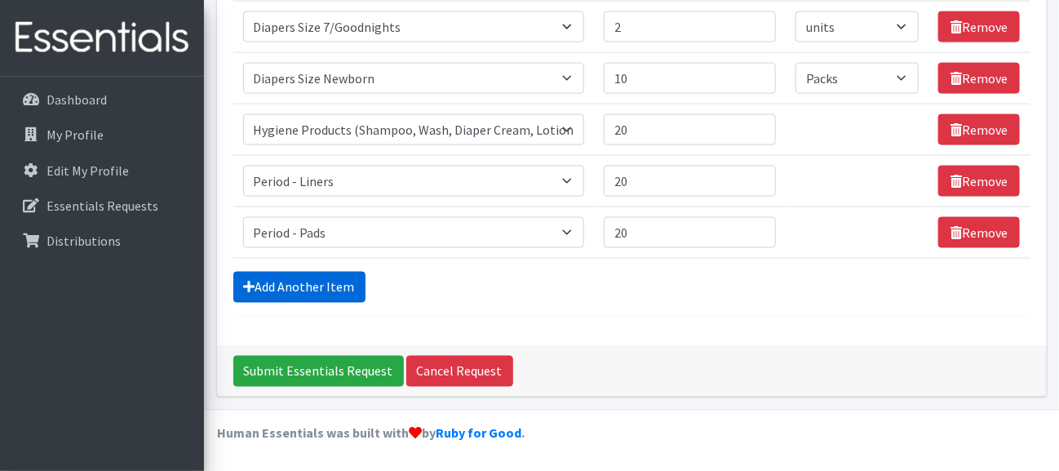
click at [321, 272] on link "Add Another Item" at bounding box center [299, 287] width 132 height 31
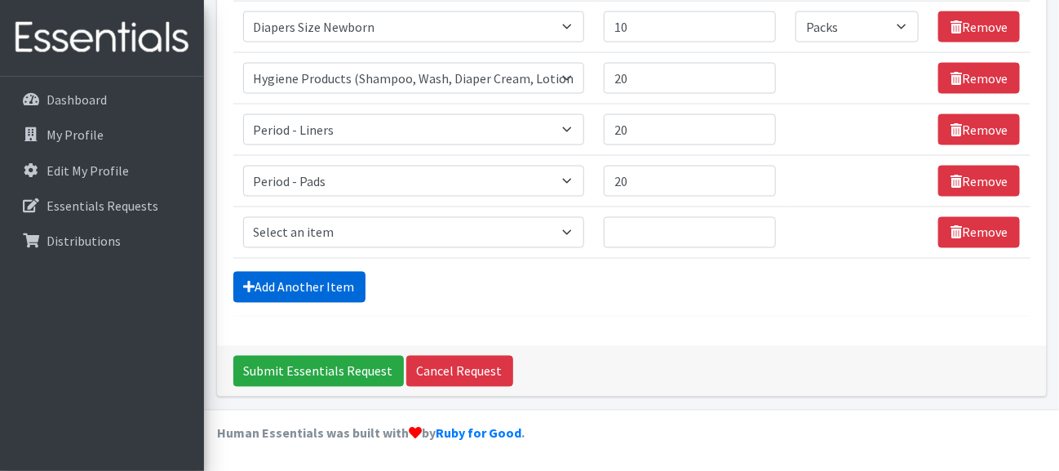
scroll to position [1705, 0]
click at [397, 217] on select "Select an item # of Children this order will serve # of Individuals Living in H…" at bounding box center [414, 232] width 342 height 31
select select "1943"
click at [251, 217] on select "Select an item # of Children this order will serve # of Individuals Living in H…" at bounding box center [414, 232] width 342 height 31
click at [667, 217] on input "Quantity" at bounding box center [690, 232] width 172 height 31
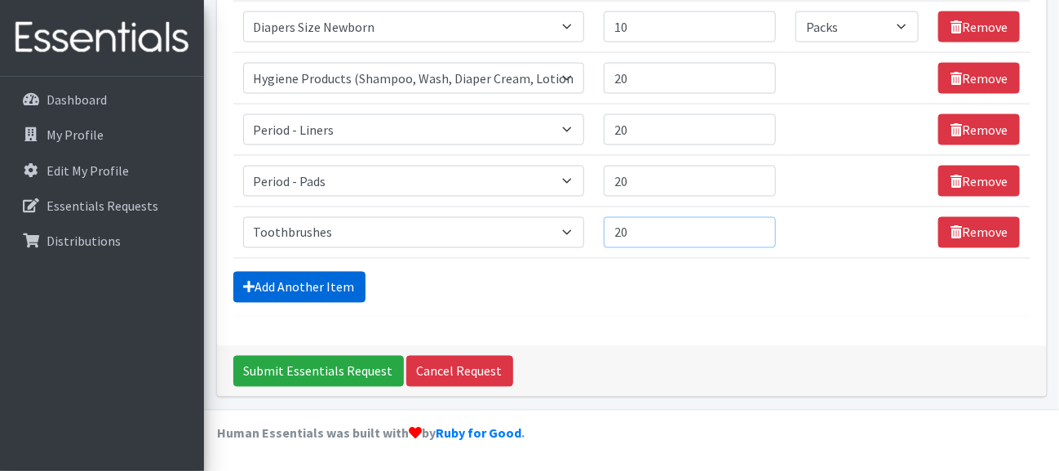
type input "20"
click at [321, 272] on link "Add Another Item" at bounding box center [299, 287] width 132 height 31
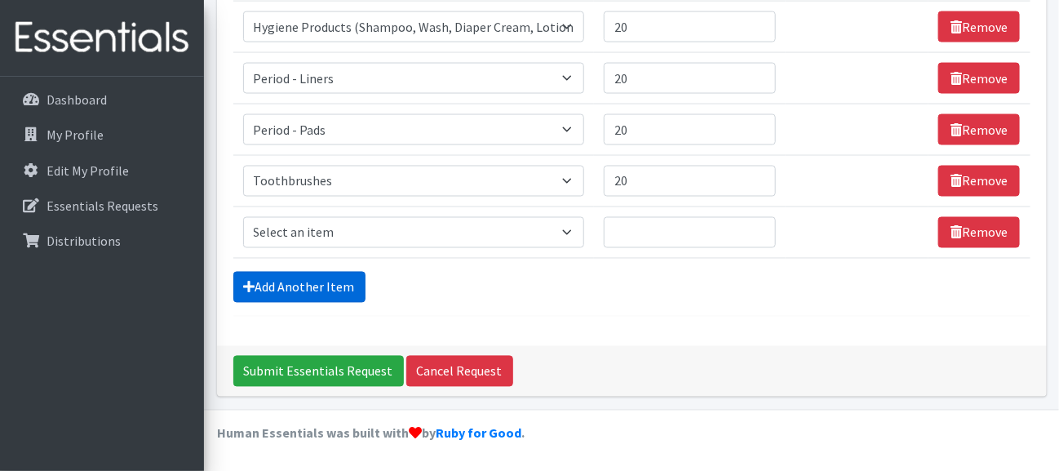
scroll to position [1792, 0]
click at [392, 217] on select "Select an item # of Children this order will serve # of Individuals Living in H…" at bounding box center [414, 232] width 342 height 31
select select "1944"
click at [251, 217] on select "Select an item # of Children this order will serve # of Individuals Living in H…" at bounding box center [414, 232] width 342 height 31
click at [640, 217] on input "Quantity" at bounding box center [690, 232] width 172 height 31
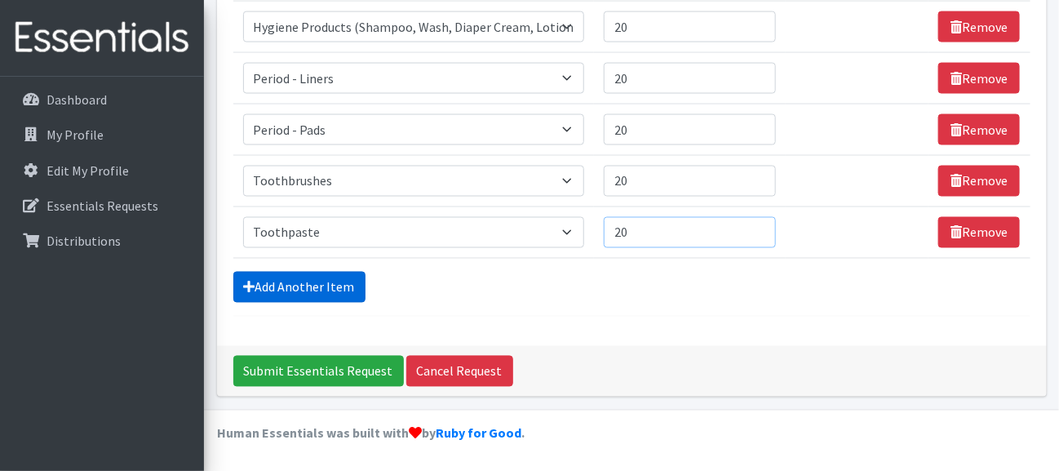
type input "20"
click at [349, 272] on link "Add Another Item" at bounding box center [299, 287] width 132 height 31
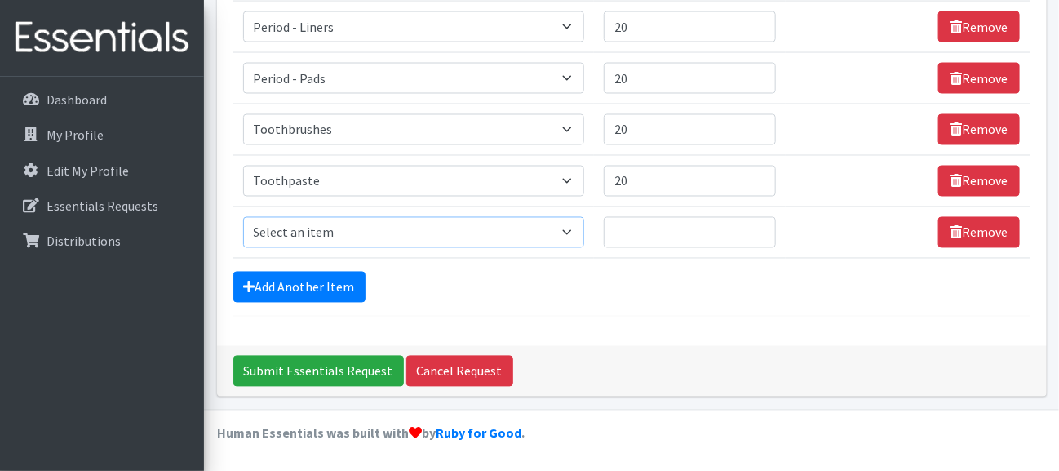
click at [392, 217] on select "Select an item # of Children this order will serve # of Individuals Living in H…" at bounding box center [414, 232] width 342 height 31
select select "1929"
click at [251, 217] on select "Select an item # of Children this order will serve # of Individuals Living in H…" at bounding box center [414, 232] width 342 height 31
click at [631, 217] on input "Quantity" at bounding box center [690, 232] width 172 height 31
click at [734, 217] on input "1" at bounding box center [690, 232] width 172 height 31
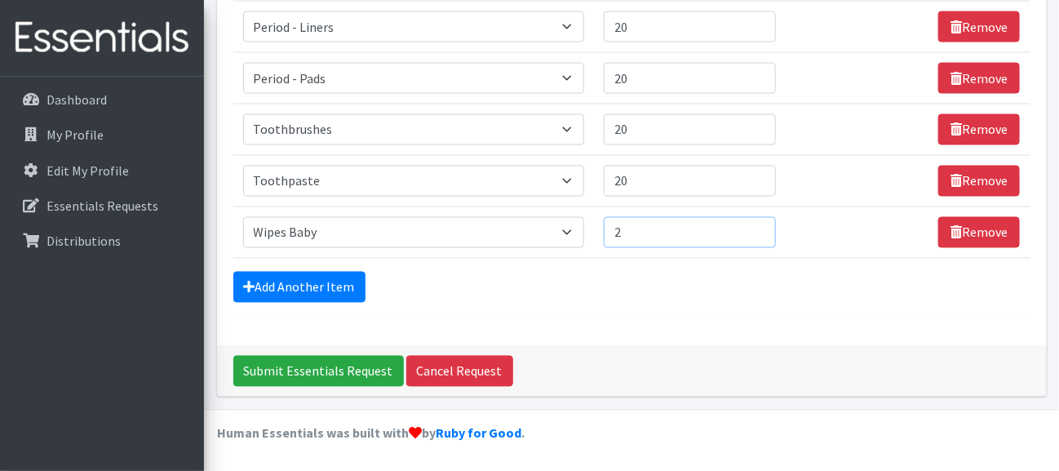
type input "2"
click at [734, 217] on input "2" at bounding box center [690, 232] width 172 height 31
type input "40"
click at [350, 272] on link "Add Another Item" at bounding box center [299, 287] width 132 height 31
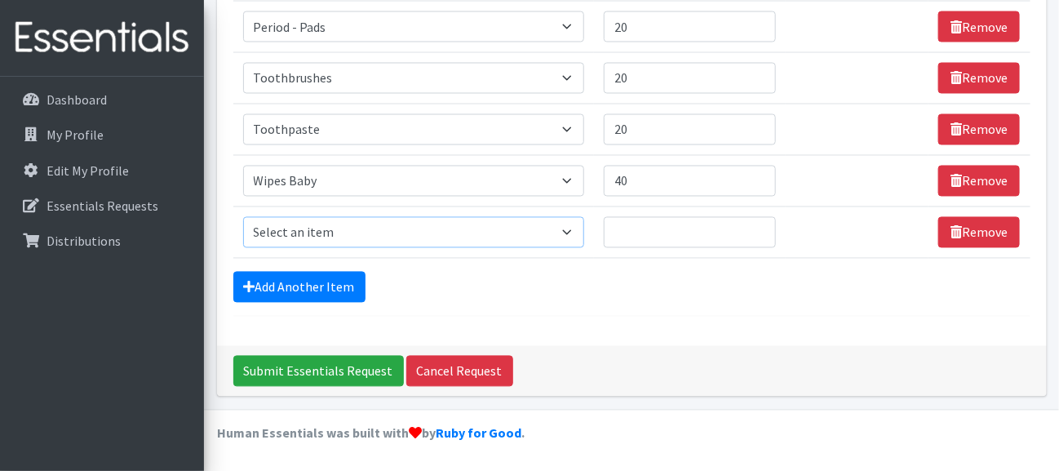
click at [372, 217] on select "Select an item # of Children this order will serve # of Individuals Living in H…" at bounding box center [414, 232] width 342 height 31
select select "1977"
click at [251, 217] on select "Select an item # of Children this order will serve # of Individuals Living in H…" at bounding box center [414, 232] width 342 height 31
click at [627, 217] on input "Quantity" at bounding box center [690, 232] width 172 height 31
type input "1"
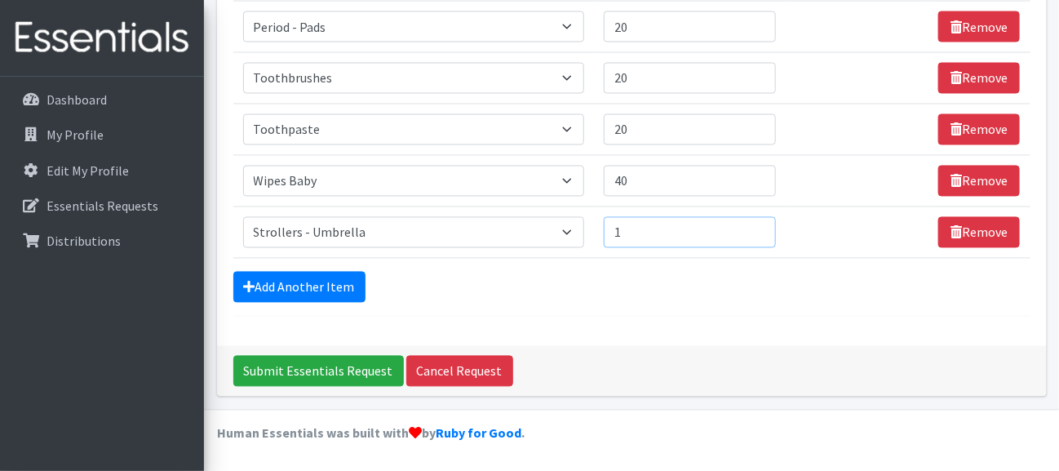
click at [728, 217] on input "1" at bounding box center [690, 232] width 172 height 31
click at [334, 272] on link "Add Another Item" at bounding box center [299, 287] width 132 height 31
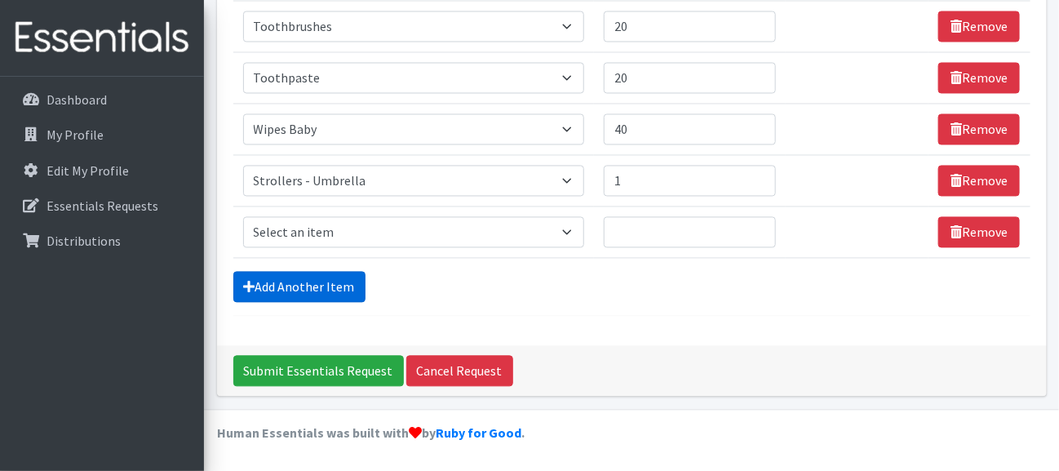
scroll to position [2054, 0]
click at [375, 217] on select "Select an item # of Children this order will serve # of Individuals Living in H…" at bounding box center [414, 232] width 342 height 31
select select "6668"
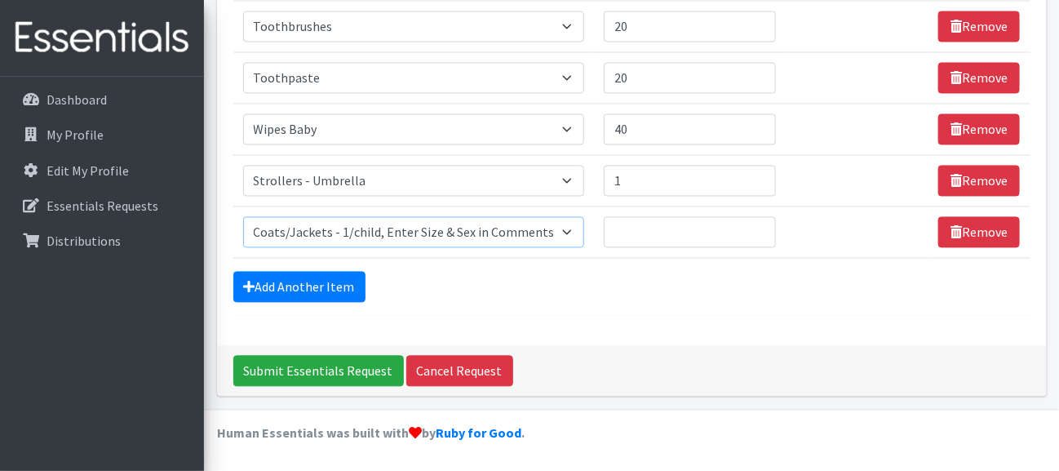
click at [251, 217] on select "Select an item # of Children this order will serve # of Individuals Living in H…" at bounding box center [414, 232] width 342 height 31
click at [636, 217] on input "Quantity" at bounding box center [690, 232] width 172 height 31
type input "1"
click at [736, 217] on input "1" at bounding box center [690, 232] width 172 height 31
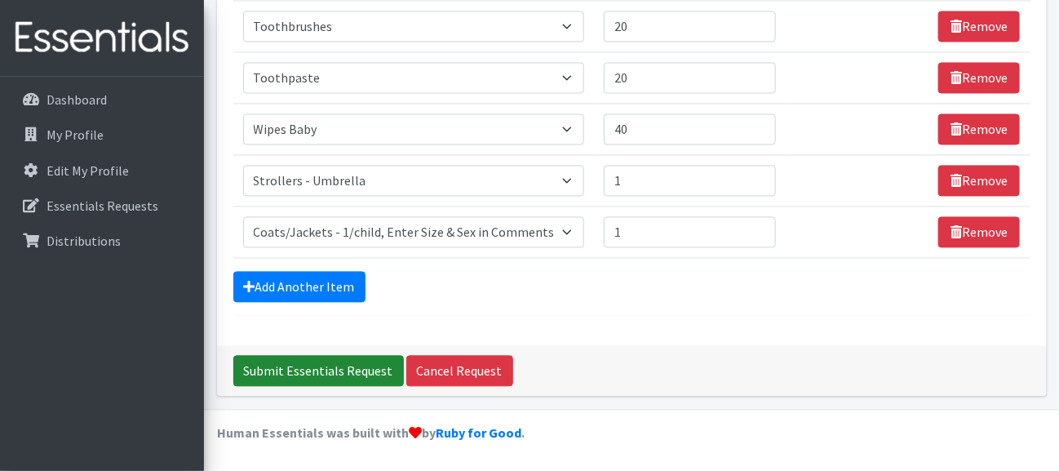
drag, startPoint x: 370, startPoint y: 356, endPoint x: 635, endPoint y: 318, distance: 267.0
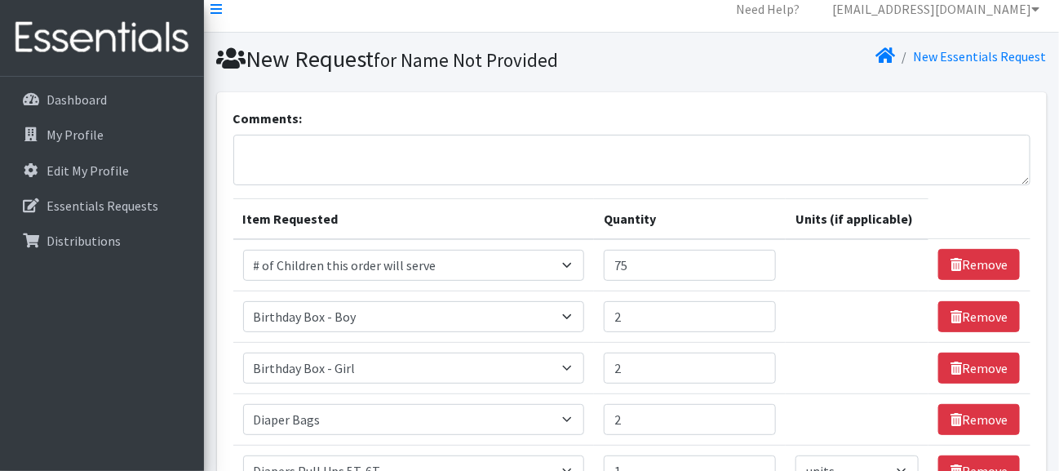
scroll to position [0, 0]
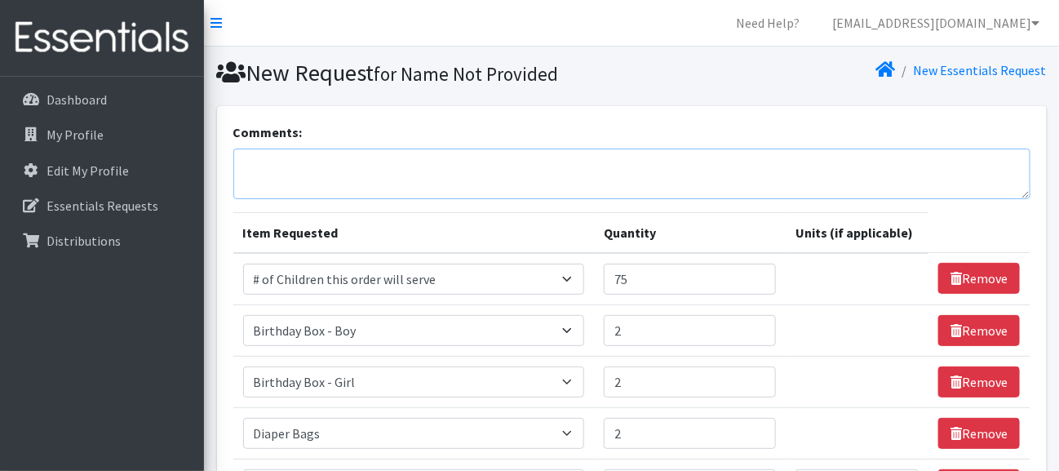
click at [329, 199] on textarea "Comments:" at bounding box center [631, 174] width 797 height 51
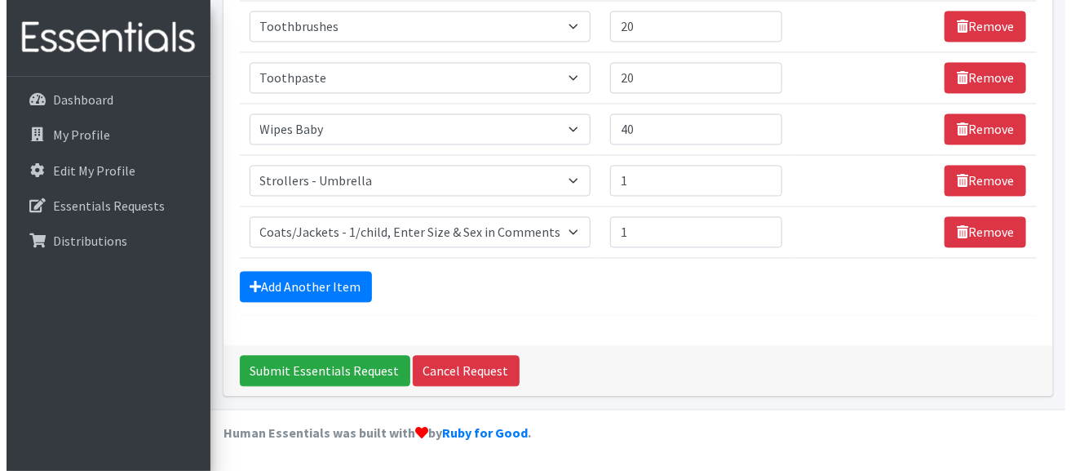
scroll to position [2054, 0]
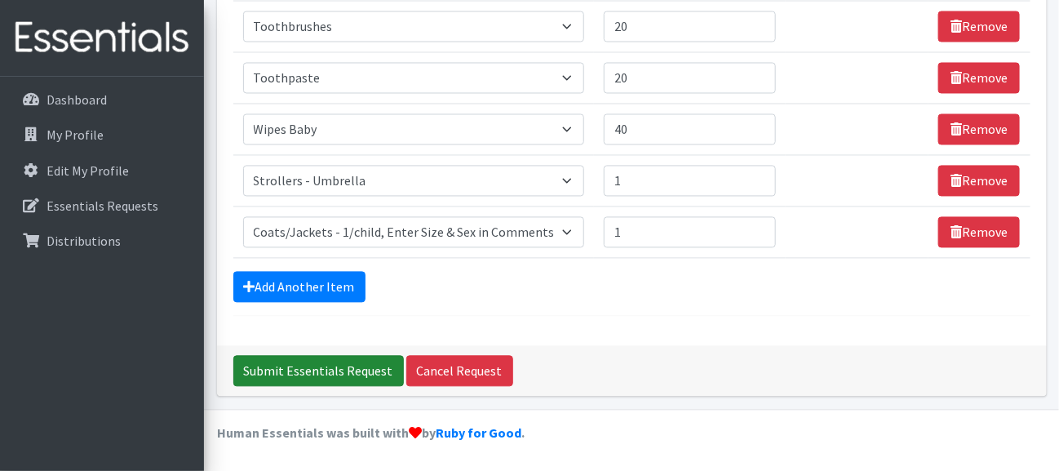
type textarea "Coat/jacket for fall size girl's 5"
click at [309, 356] on input "Submit Essentials Request" at bounding box center [318, 371] width 171 height 31
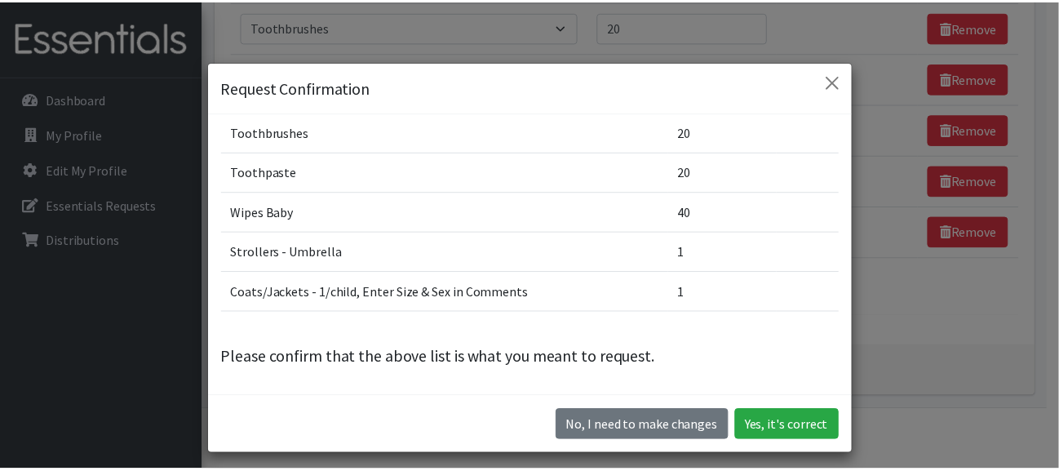
scroll to position [1018, 0]
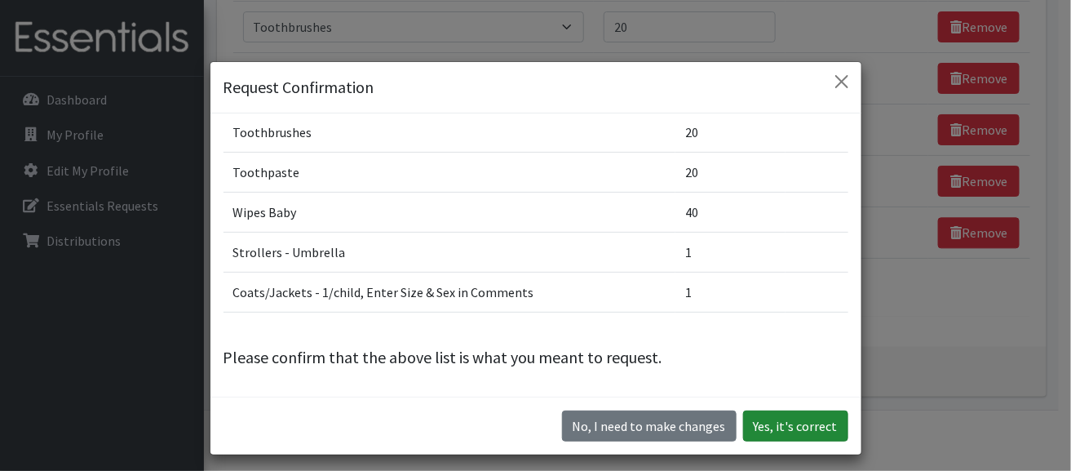
click at [774, 437] on button "Yes, it's correct" at bounding box center [795, 425] width 105 height 31
